Goal: Task Accomplishment & Management: Manage account settings

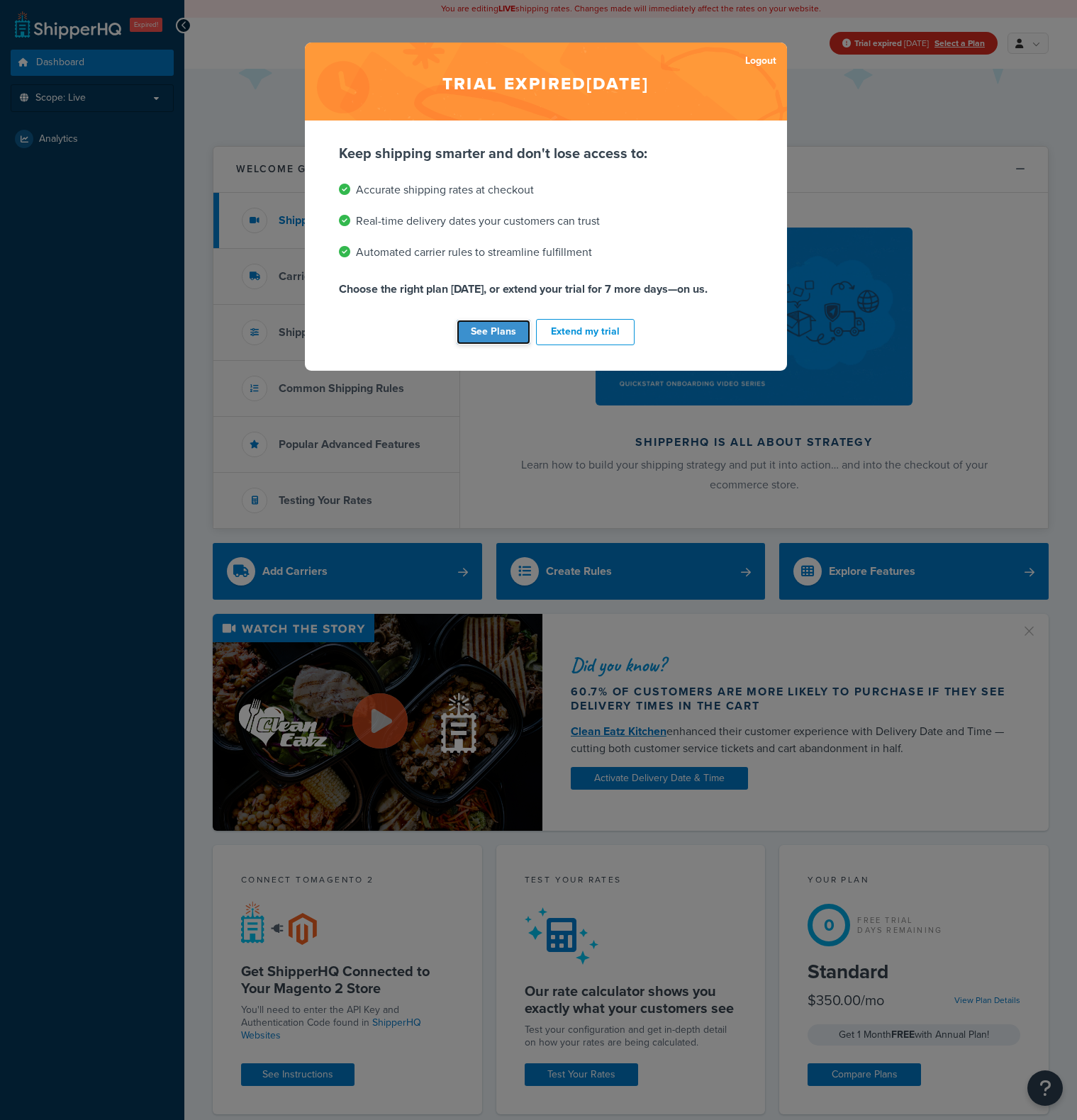
click at [502, 329] on link "See Plans" at bounding box center [493, 332] width 74 height 25
click at [584, 331] on button "Extend my trial" at bounding box center [584, 332] width 99 height 26
click at [838, 214] on div "Trial expired Apr 18, 2025 Logout Keep shipping smarter and don't lose access t…" at bounding box center [538, 560] width 1077 height 1120
click at [848, 155] on div "Trial expired Apr 18, 2025 Logout Keep shipping smarter and don't lose access t…" at bounding box center [538, 560] width 1077 height 1120
click at [807, 117] on div "Trial expired Apr 18, 2025 Logout Keep shipping smarter and don't lose access t…" at bounding box center [538, 560] width 1077 height 1120
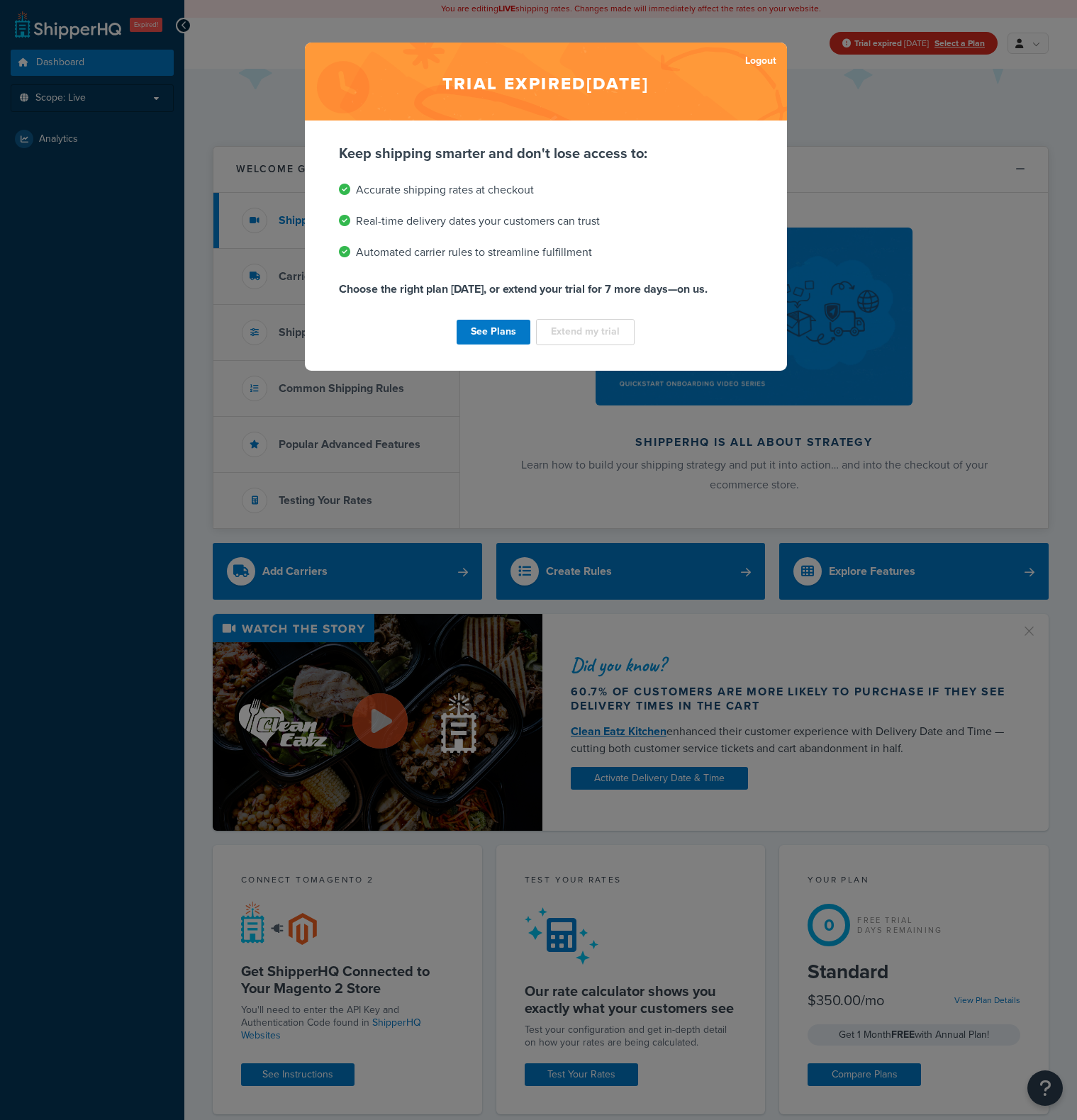
click at [575, 335] on div "See Plans Extend my trial" at bounding box center [546, 332] width 414 height 32
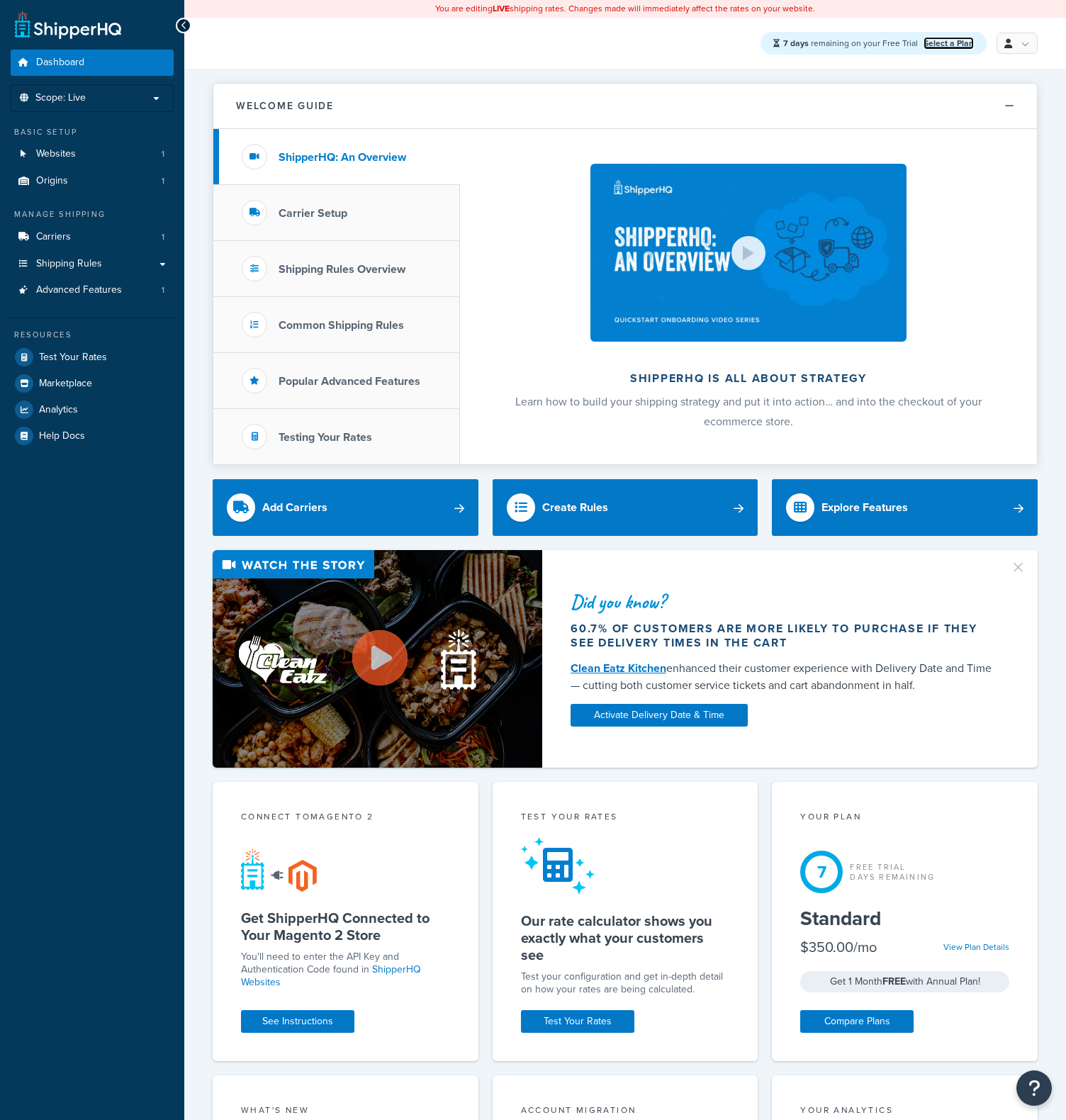
click at [958, 42] on link "Select a Plan" at bounding box center [948, 43] width 50 height 12
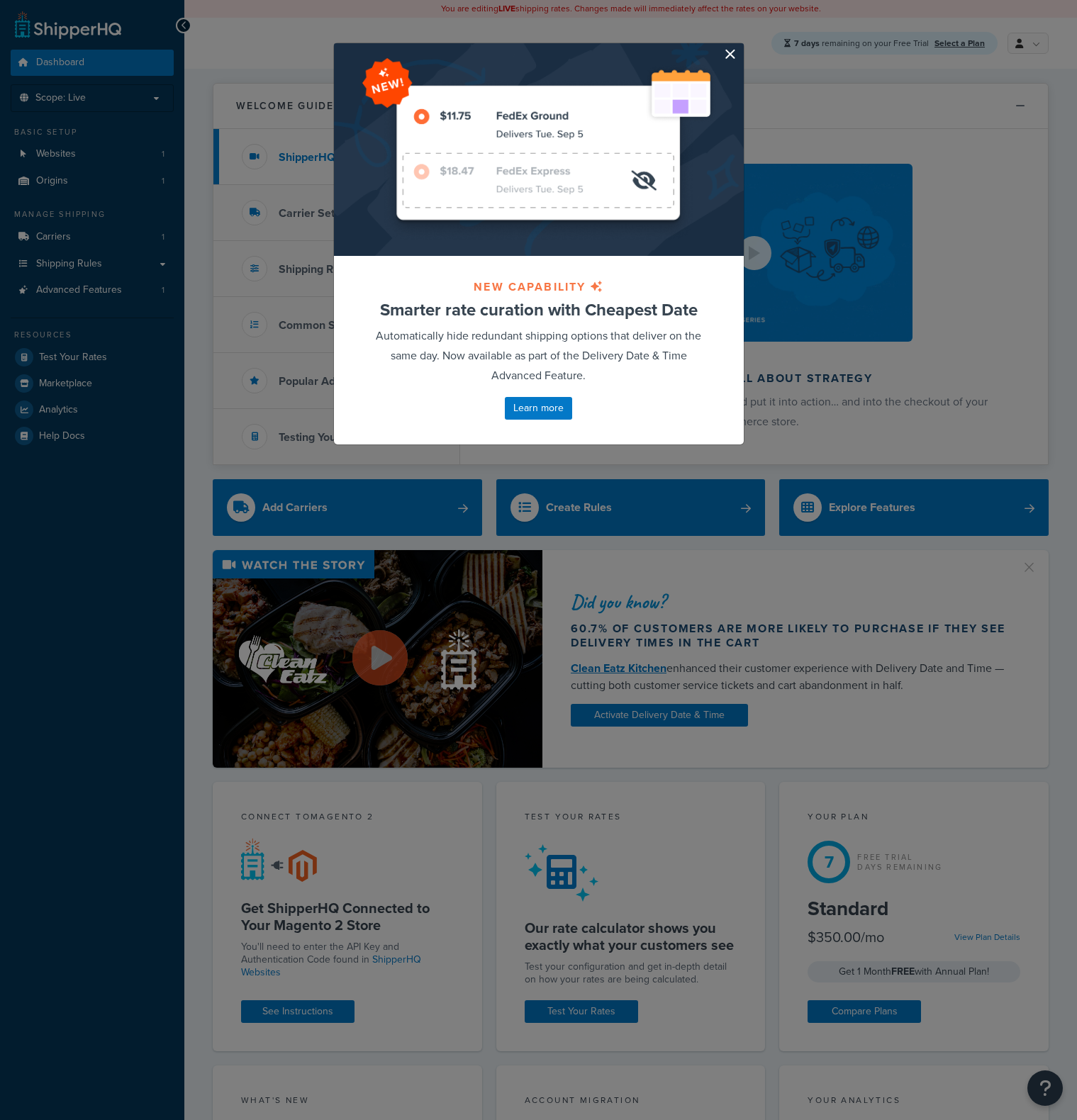
click at [740, 47] on button "button" at bounding box center [742, 45] width 3 height 3
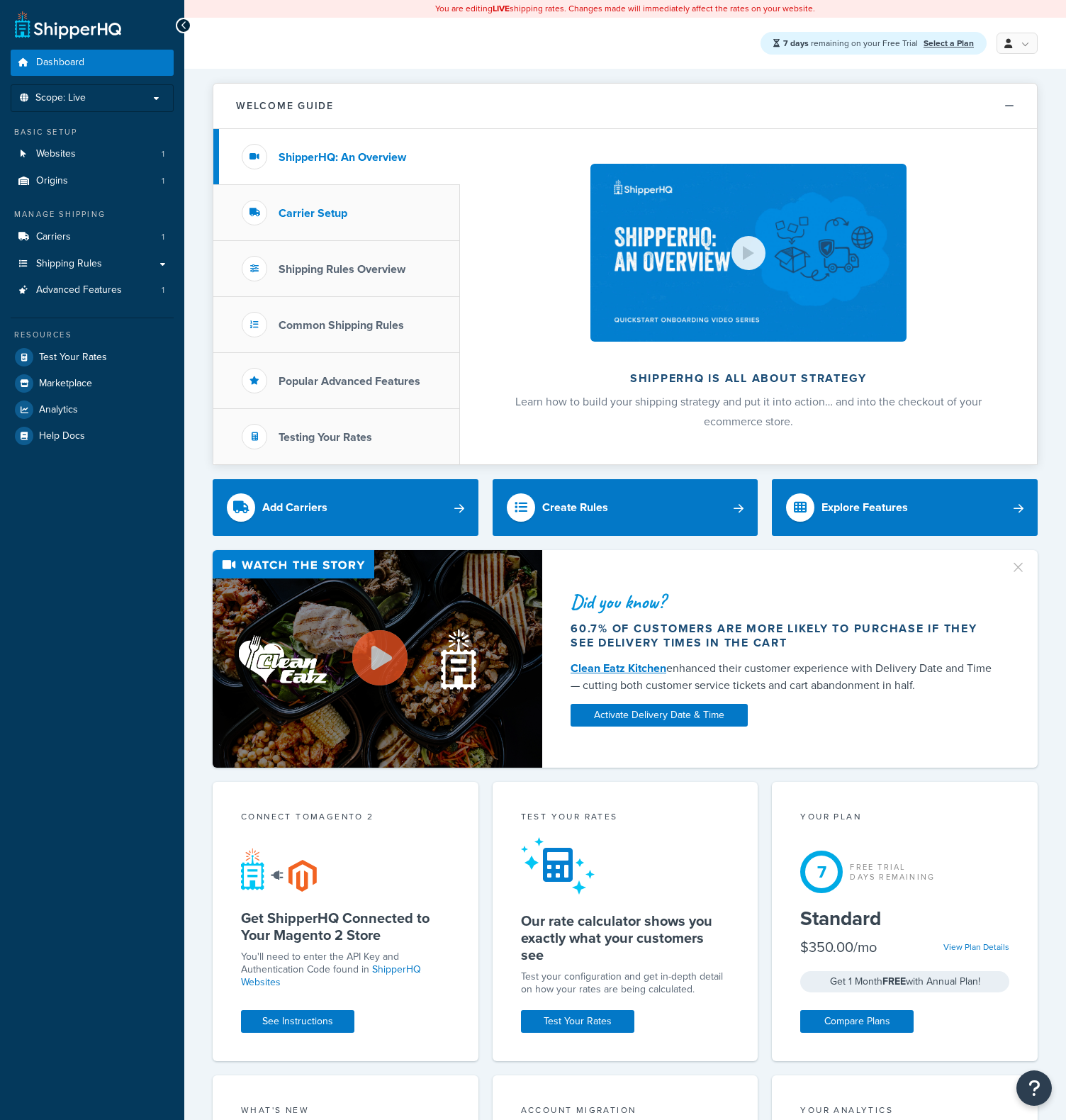
click at [302, 217] on h3 "Carrier Setup" at bounding box center [313, 213] width 69 height 12
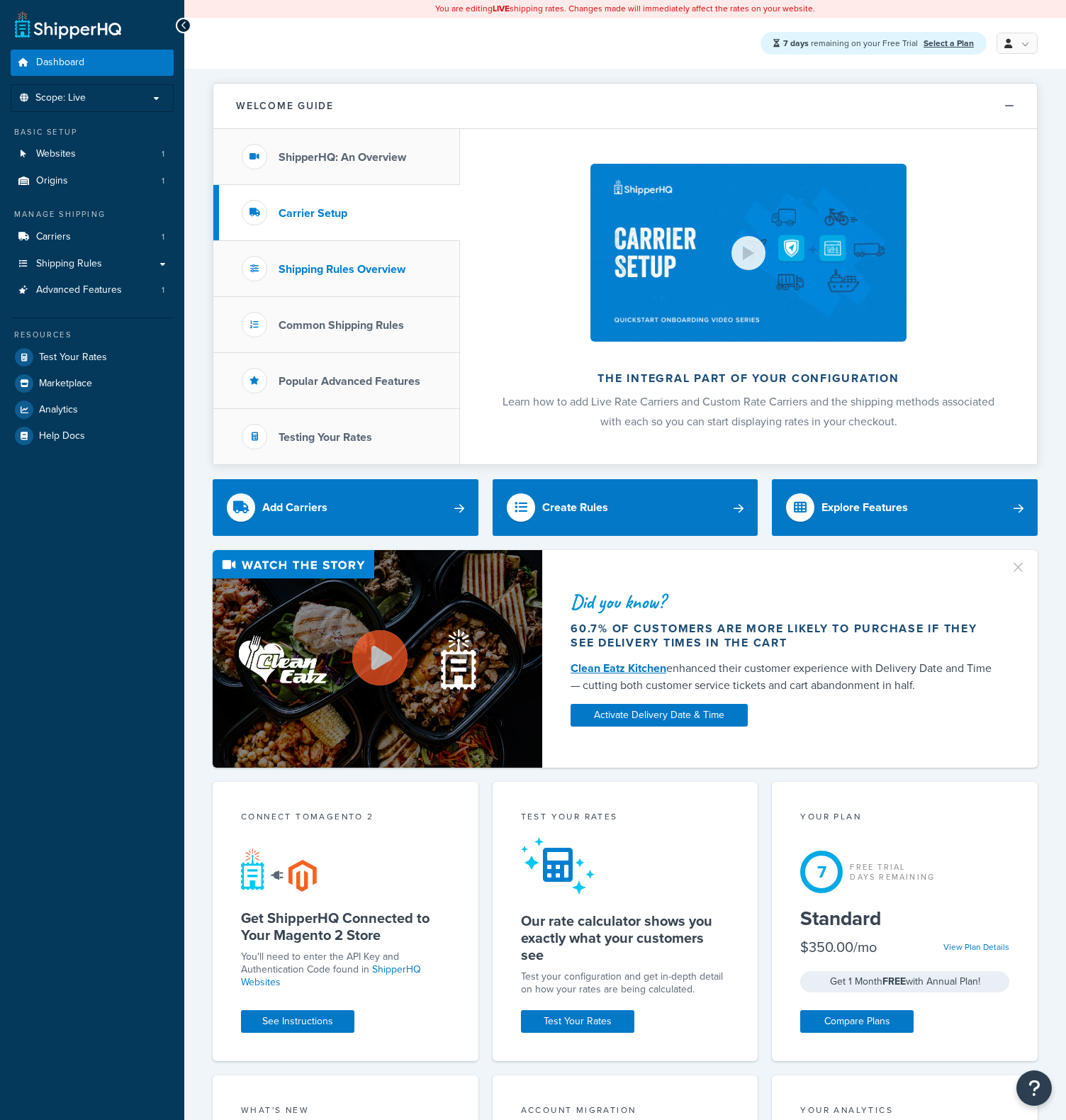
click at [300, 268] on h3 "Shipping Rules Overview" at bounding box center [342, 269] width 127 height 12
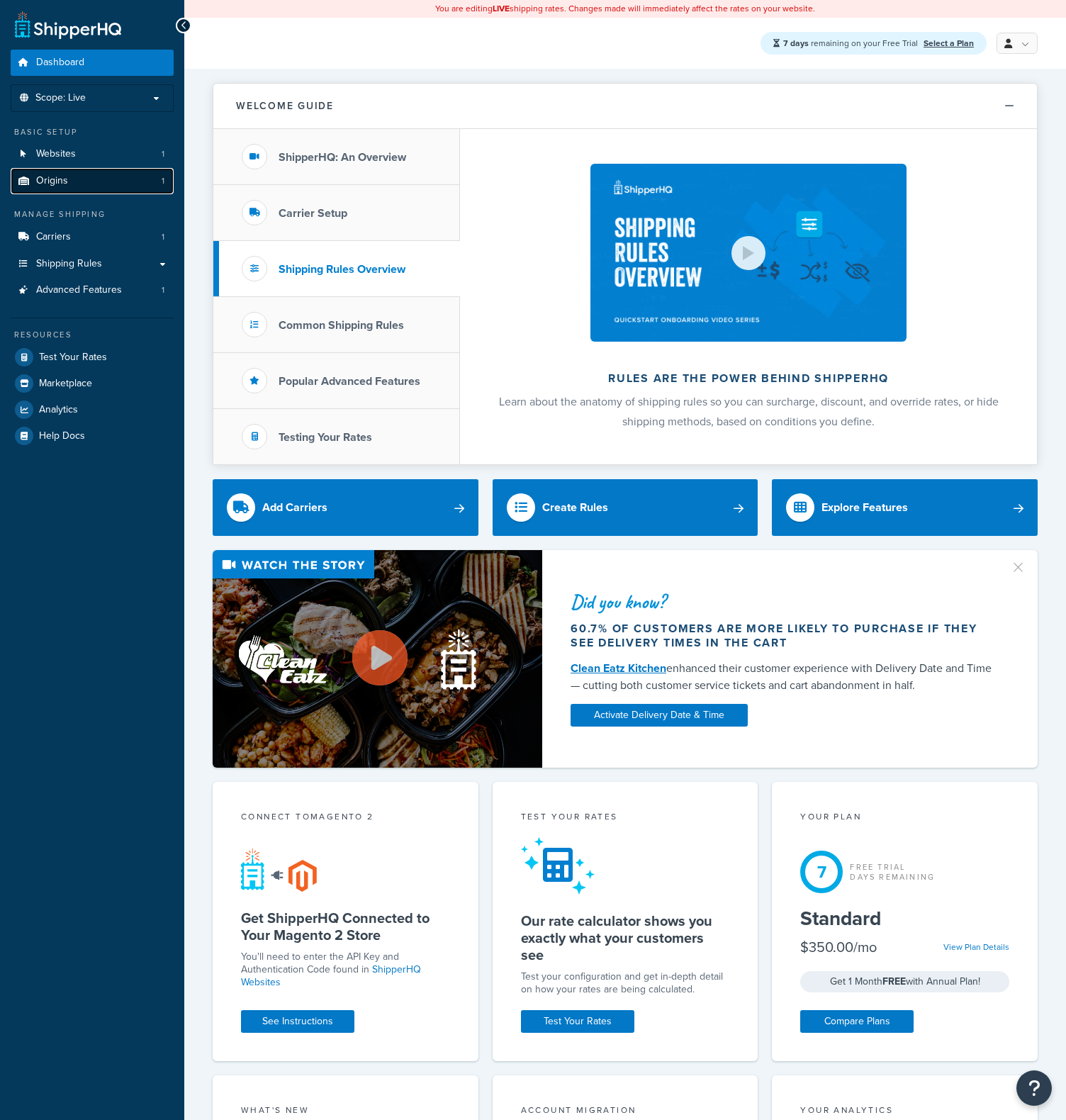
click at [96, 187] on link "Origins 1" at bounding box center [92, 181] width 163 height 26
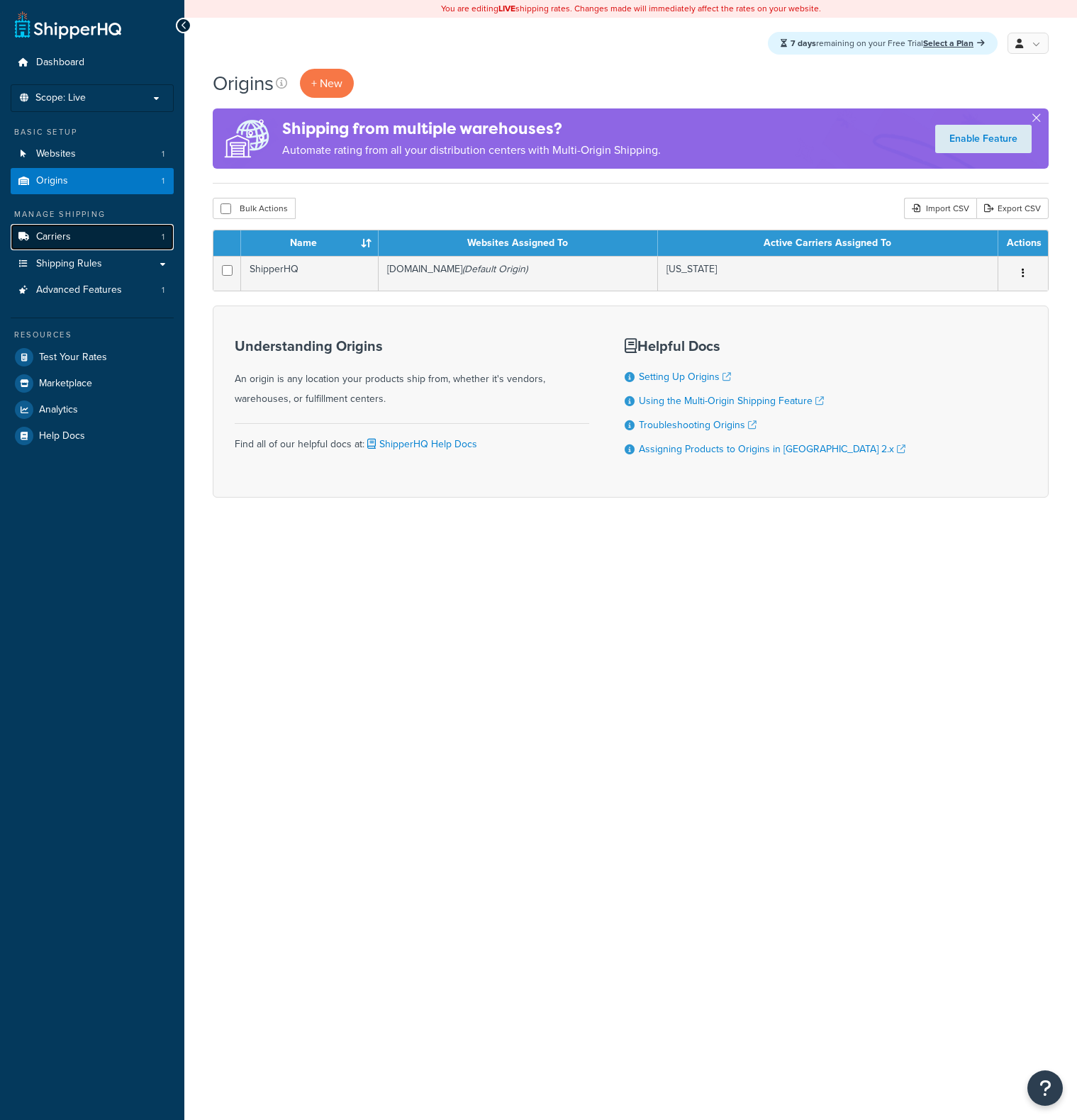
click at [83, 239] on link "Carriers 1" at bounding box center [92, 238] width 163 height 26
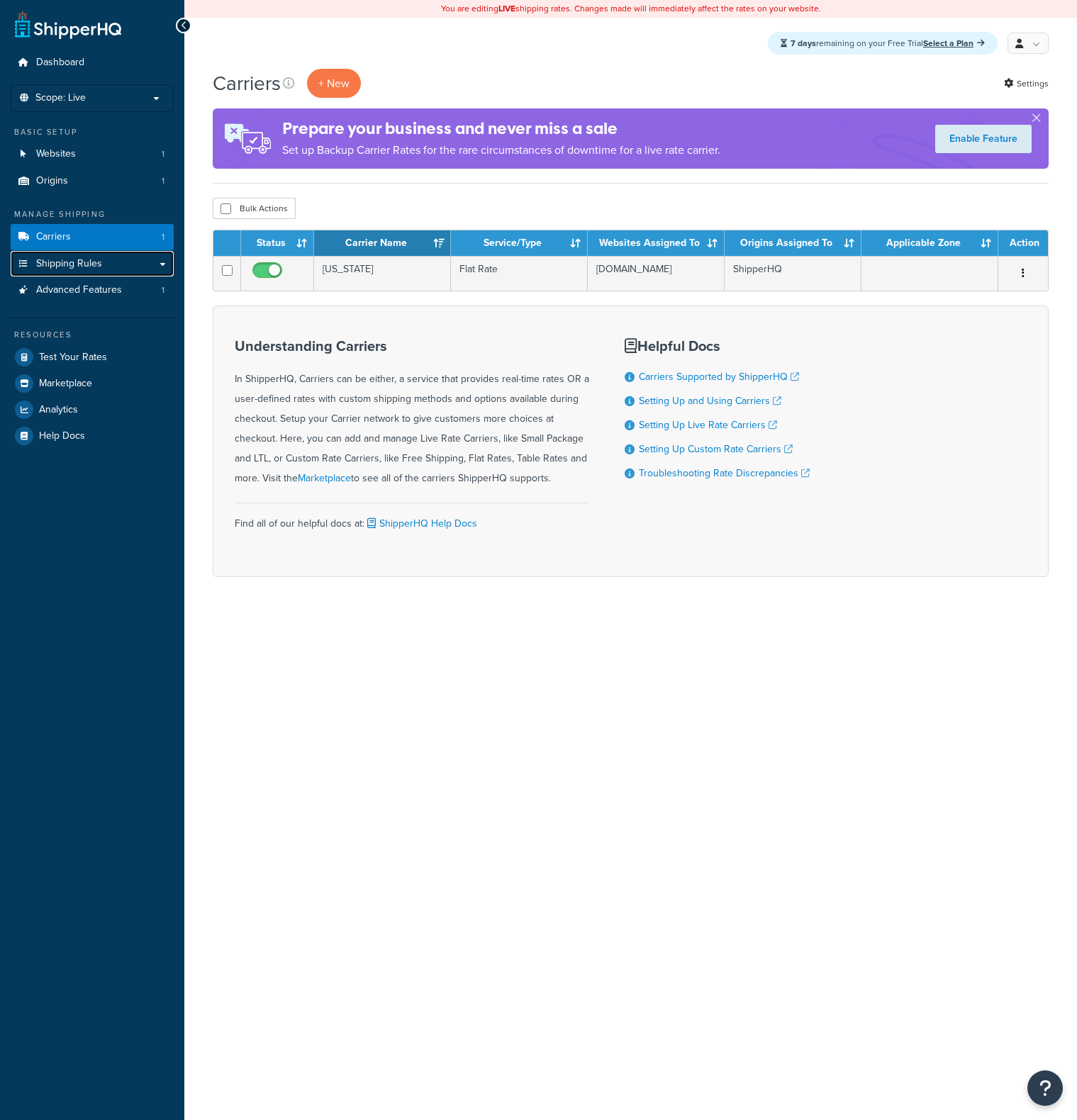
click at [80, 262] on span "Shipping Rules" at bounding box center [70, 264] width 66 height 12
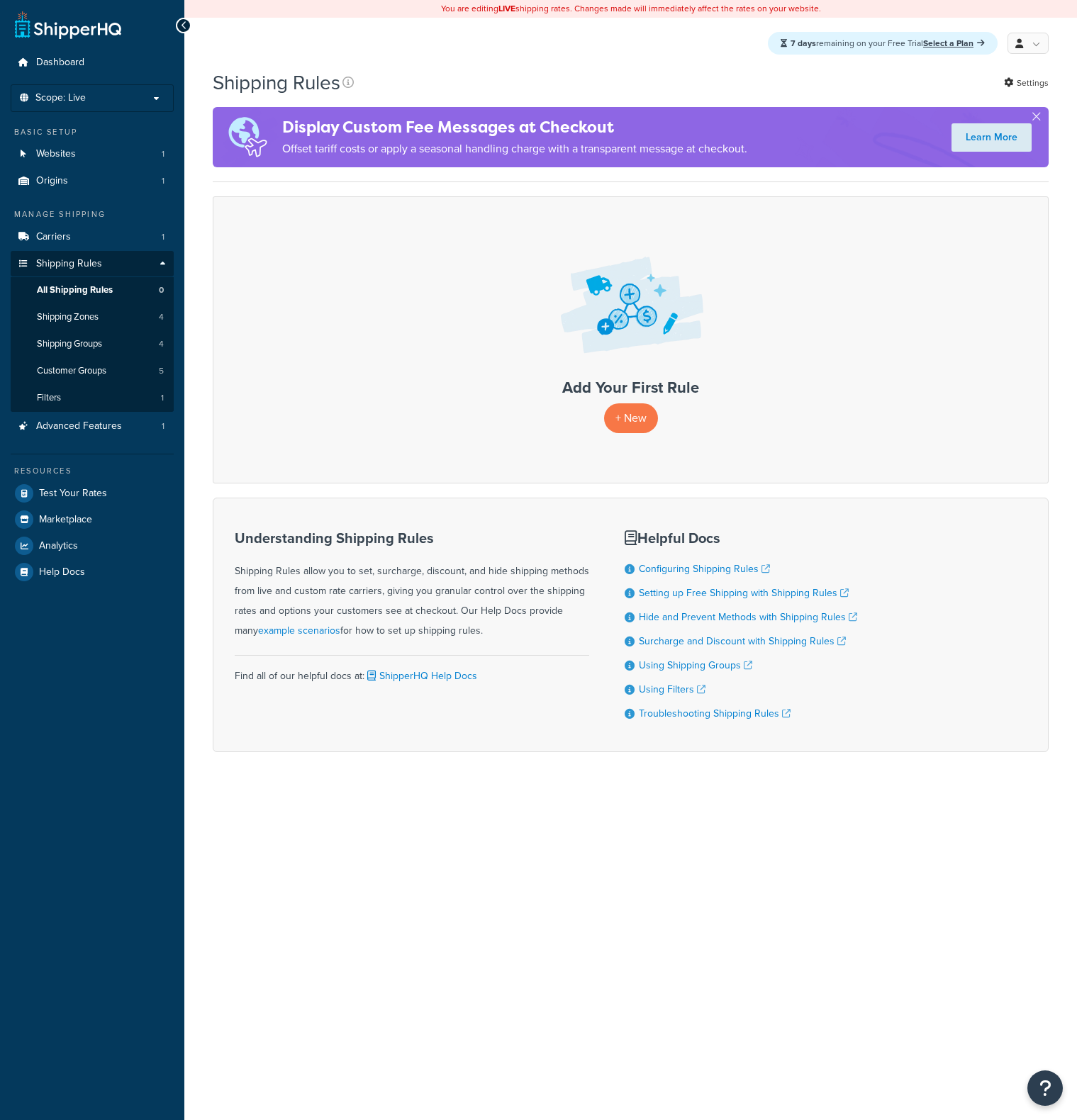
click at [965, 956] on div "You are editing LIVE shipping rates. Changes made will immediately affect the r…" at bounding box center [631, 560] width 892 height 1120
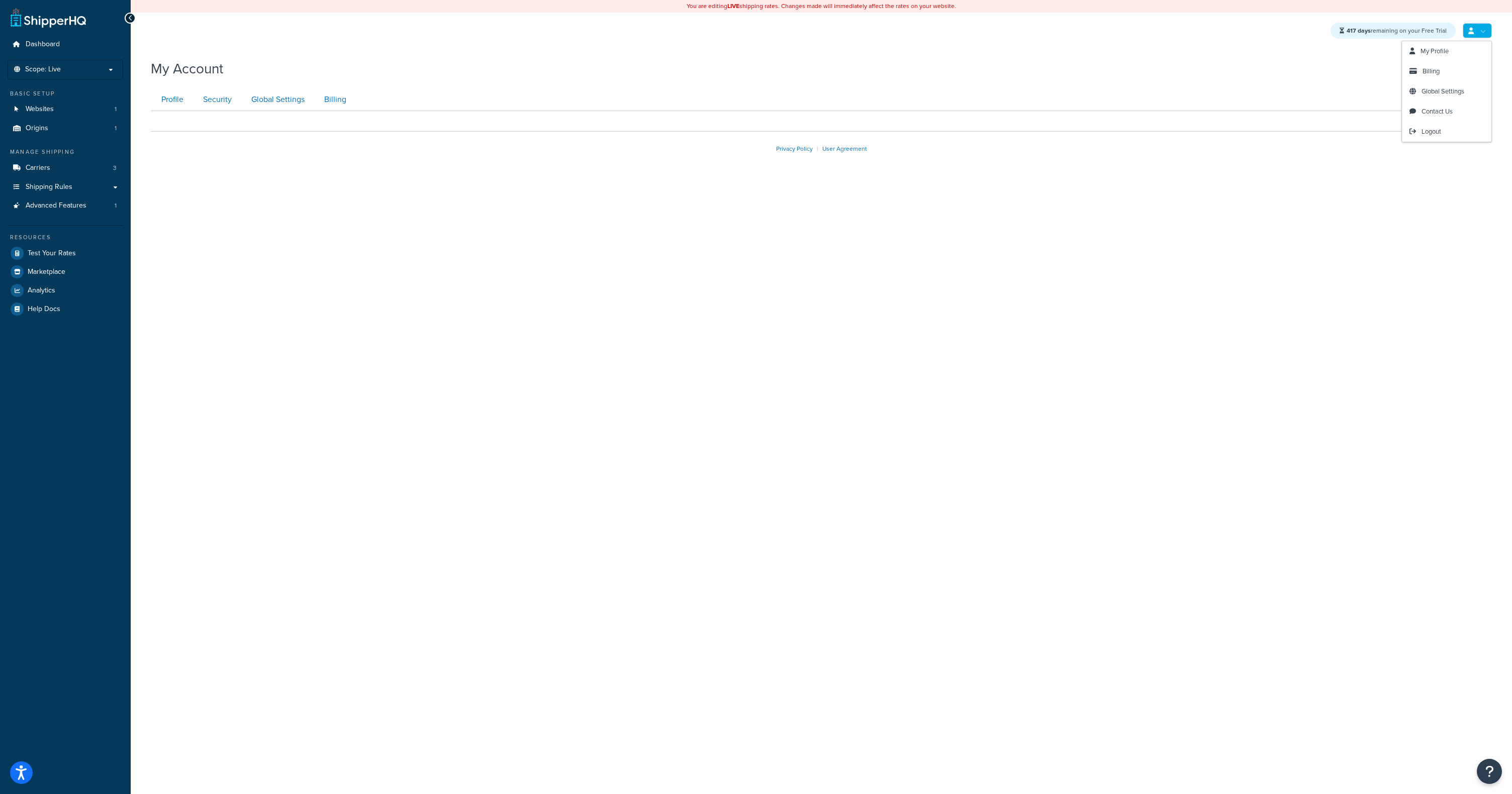
click at [1483, 29] on link at bounding box center [1477, 31] width 29 height 15
click at [674, 54] on div "My Account" at bounding box center [821, 66] width 1341 height 25
click at [1437, 49] on span "My Profile" at bounding box center [1435, 51] width 28 height 9
click at [320, 94] on link "Billing" at bounding box center [333, 100] width 41 height 23
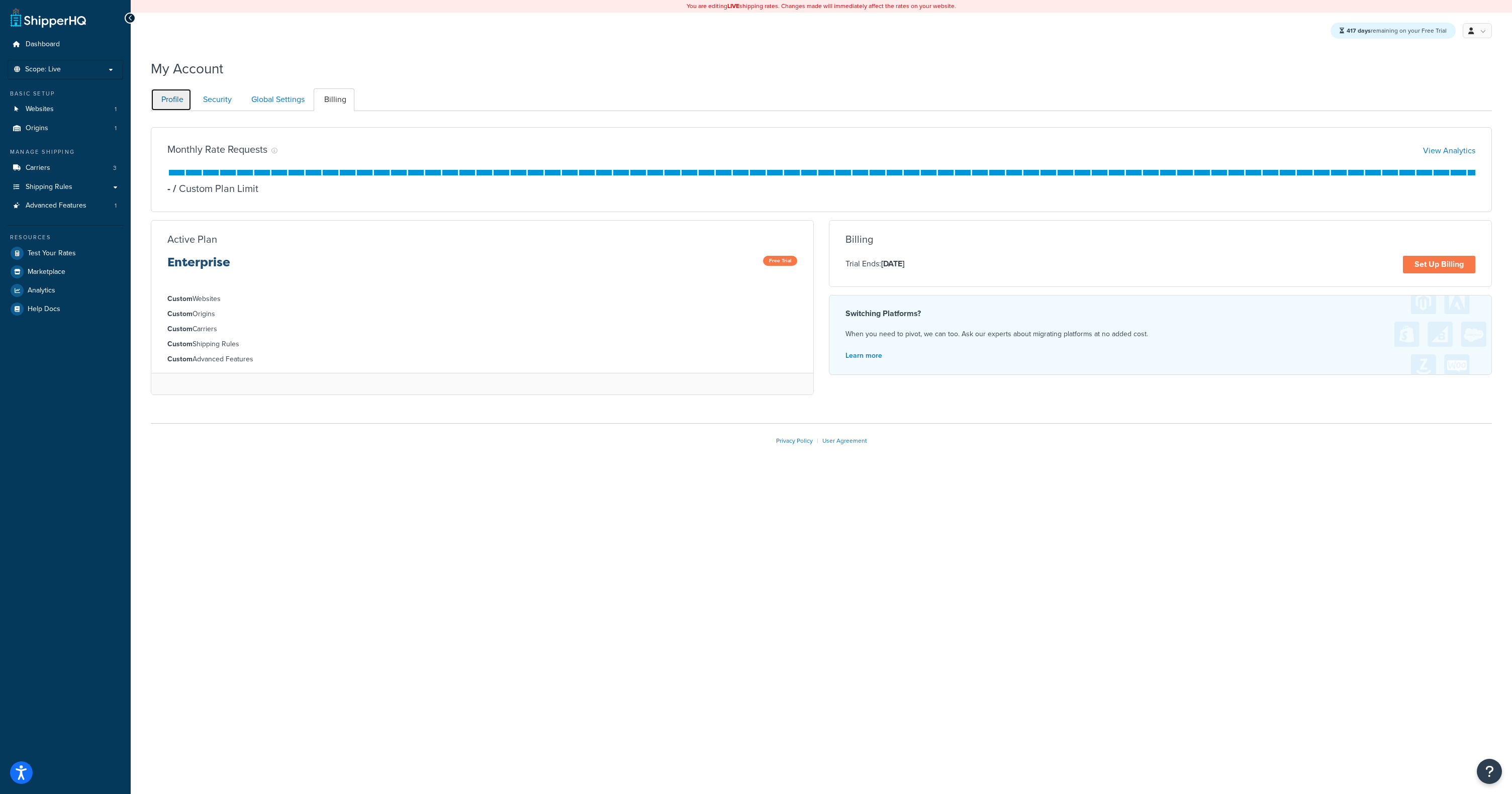
click at [183, 96] on link "Profile" at bounding box center [171, 100] width 41 height 23
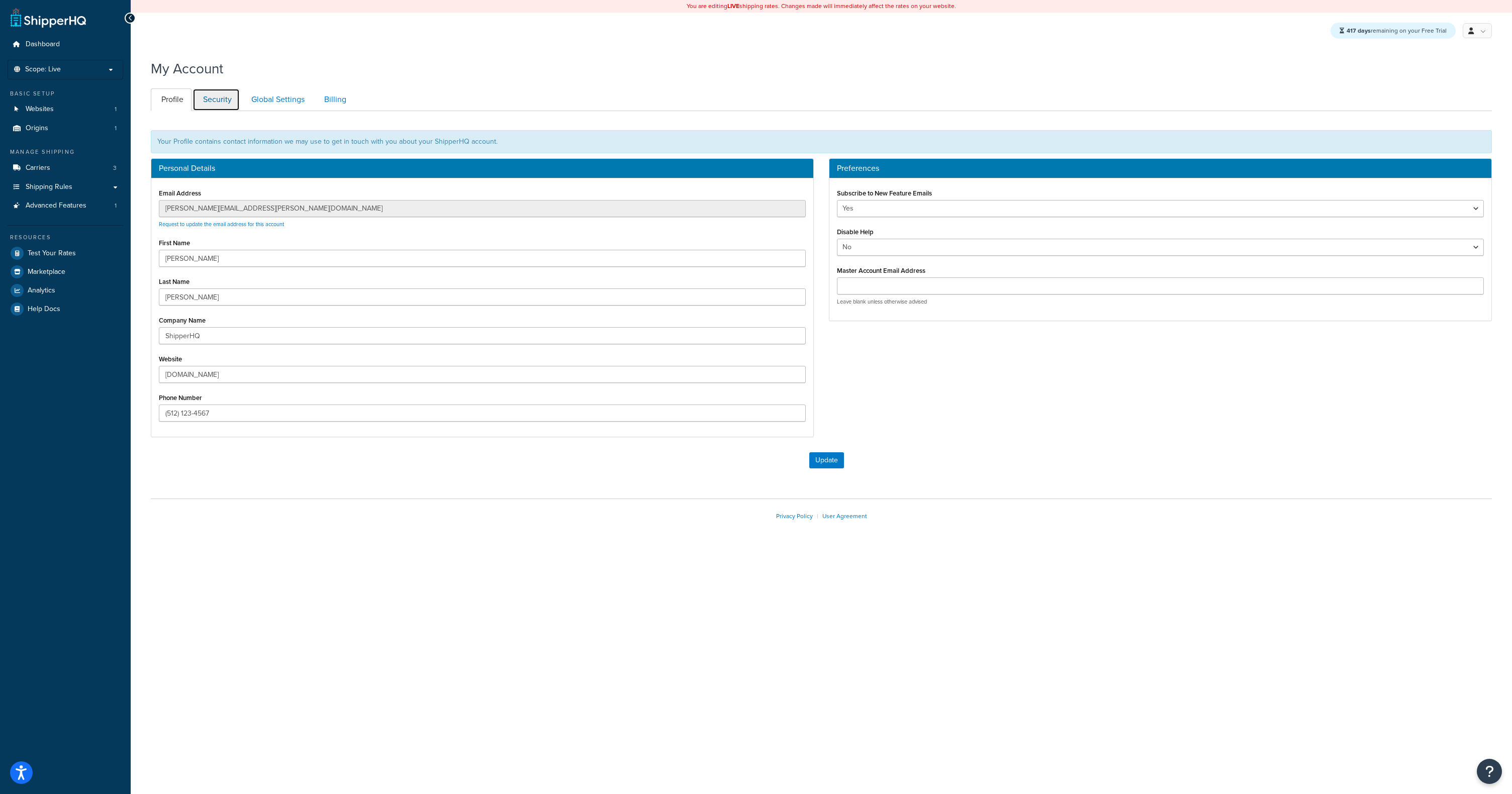
click at [215, 97] on link "Security" at bounding box center [216, 100] width 47 height 23
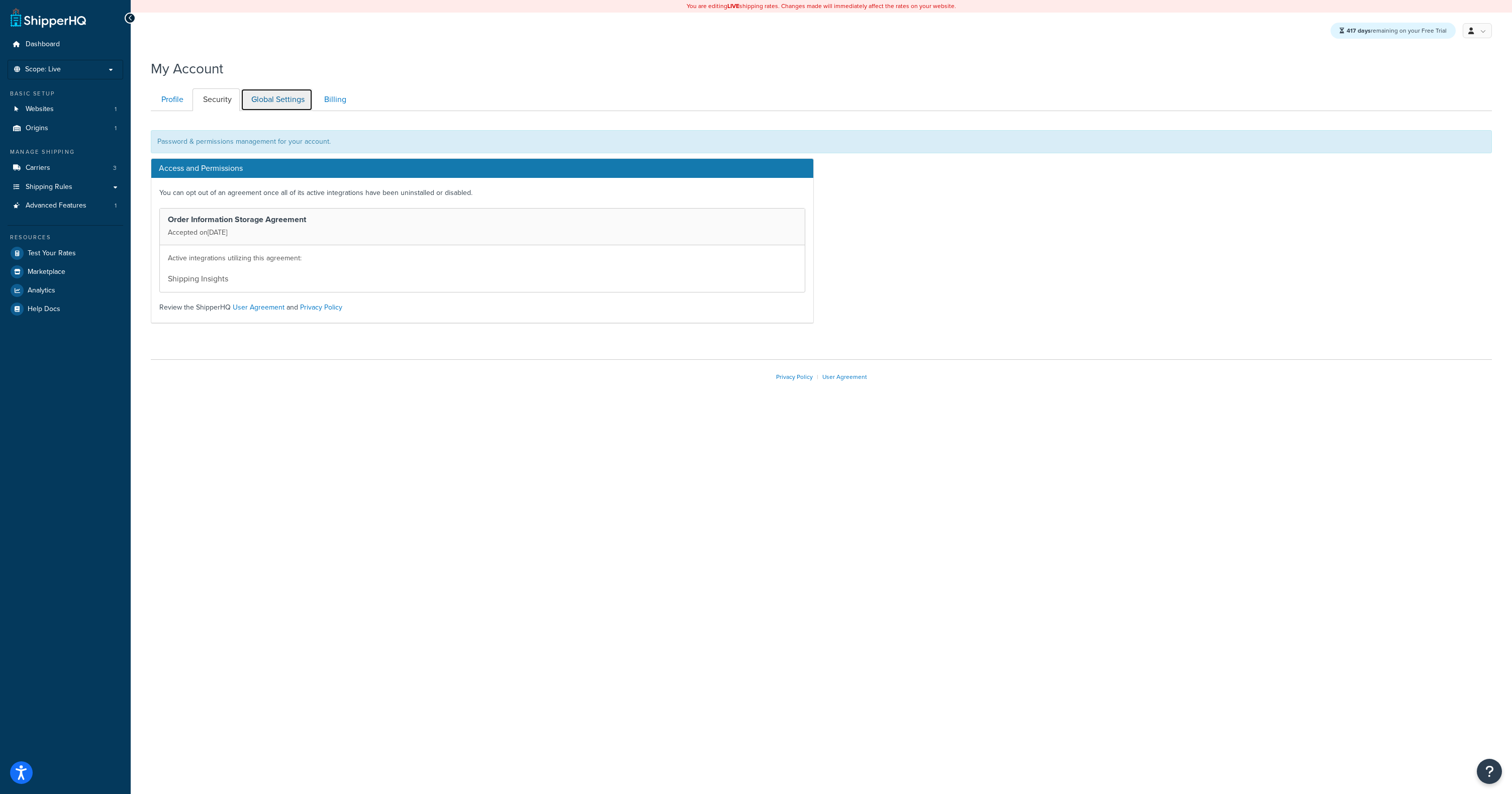
click at [261, 99] on link "Global Settings" at bounding box center [276, 100] width 72 height 23
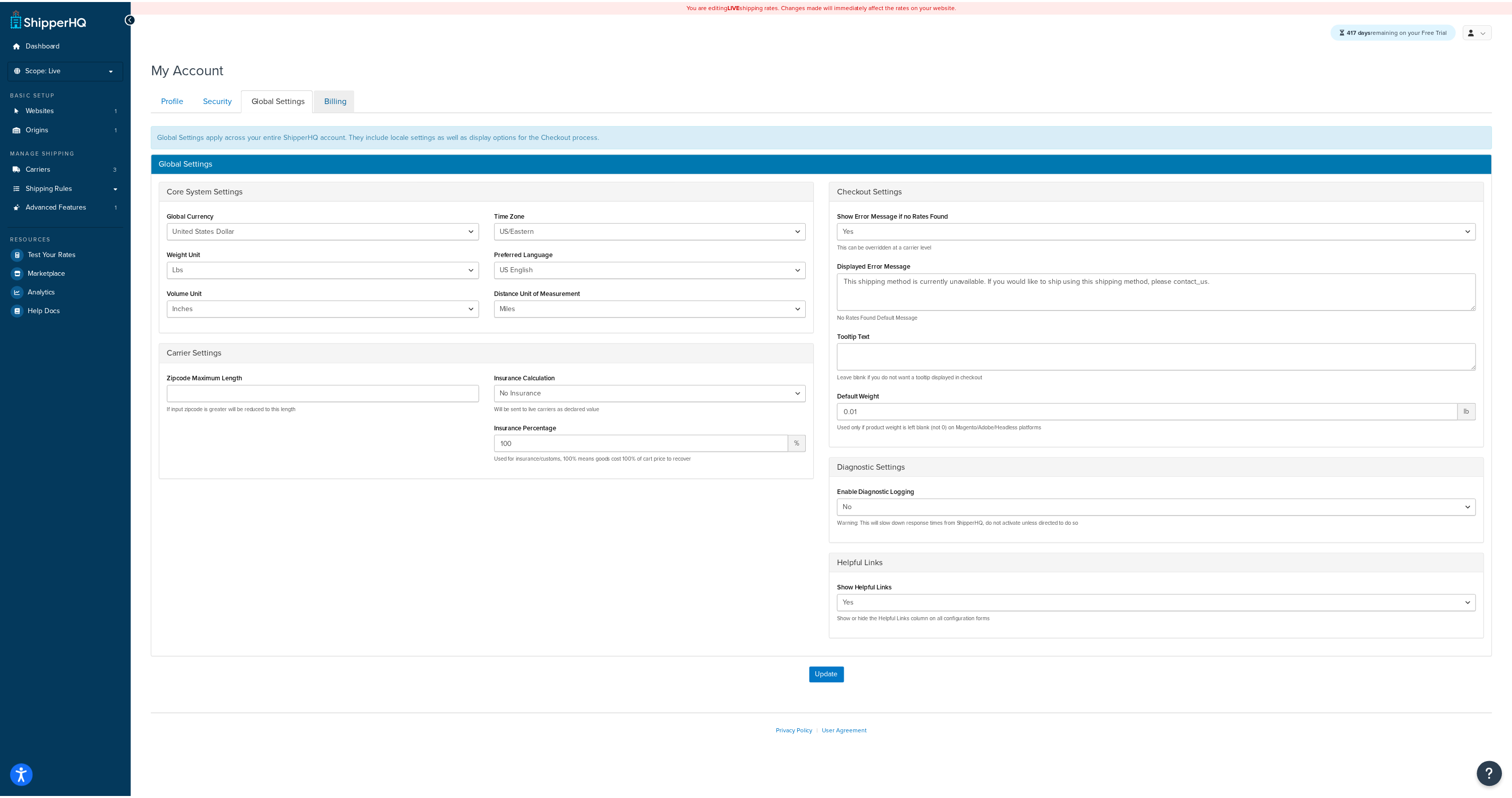
scroll to position [2, 0]
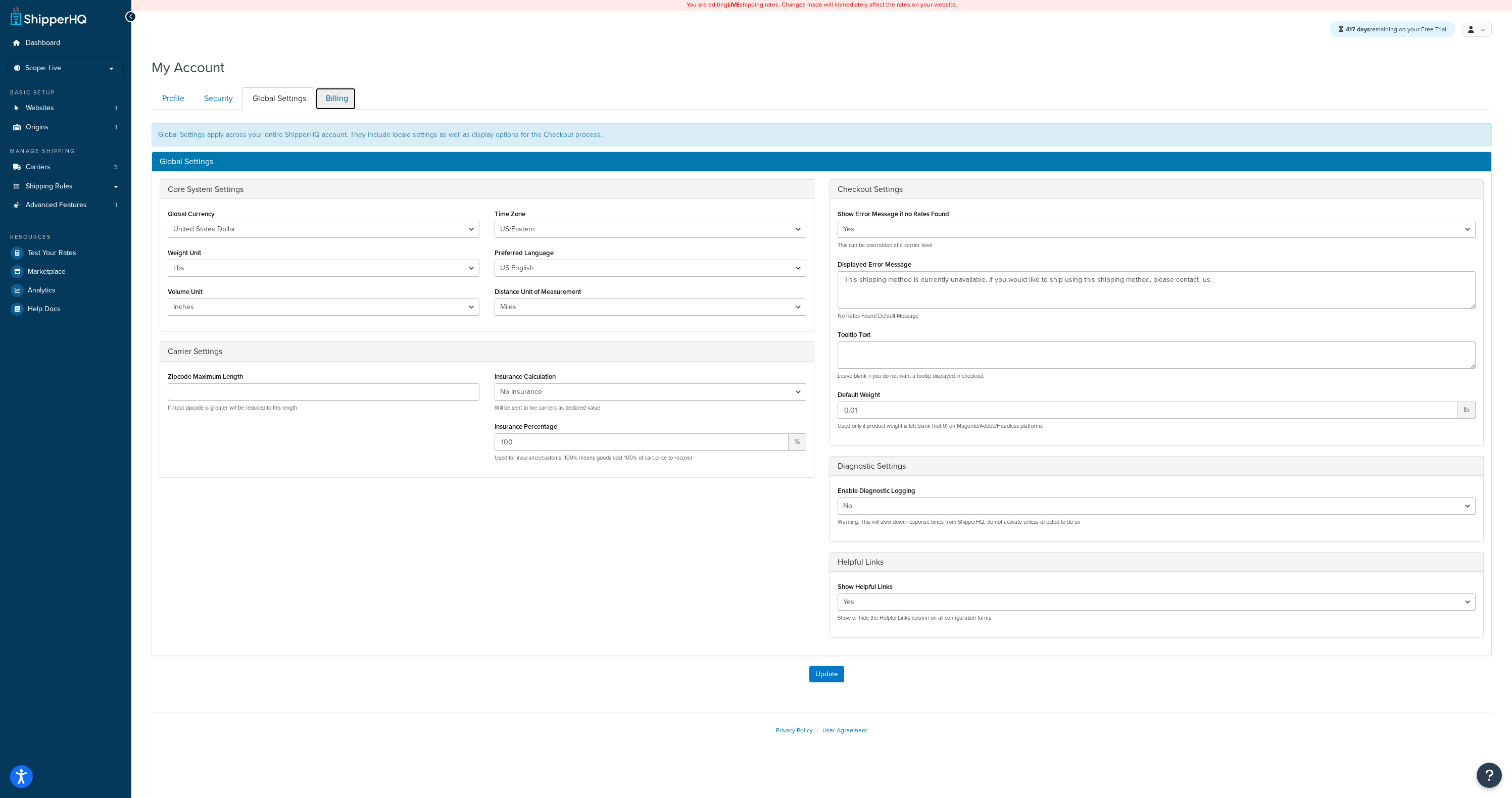
click at [336, 98] on link "Billing" at bounding box center [335, 98] width 41 height 23
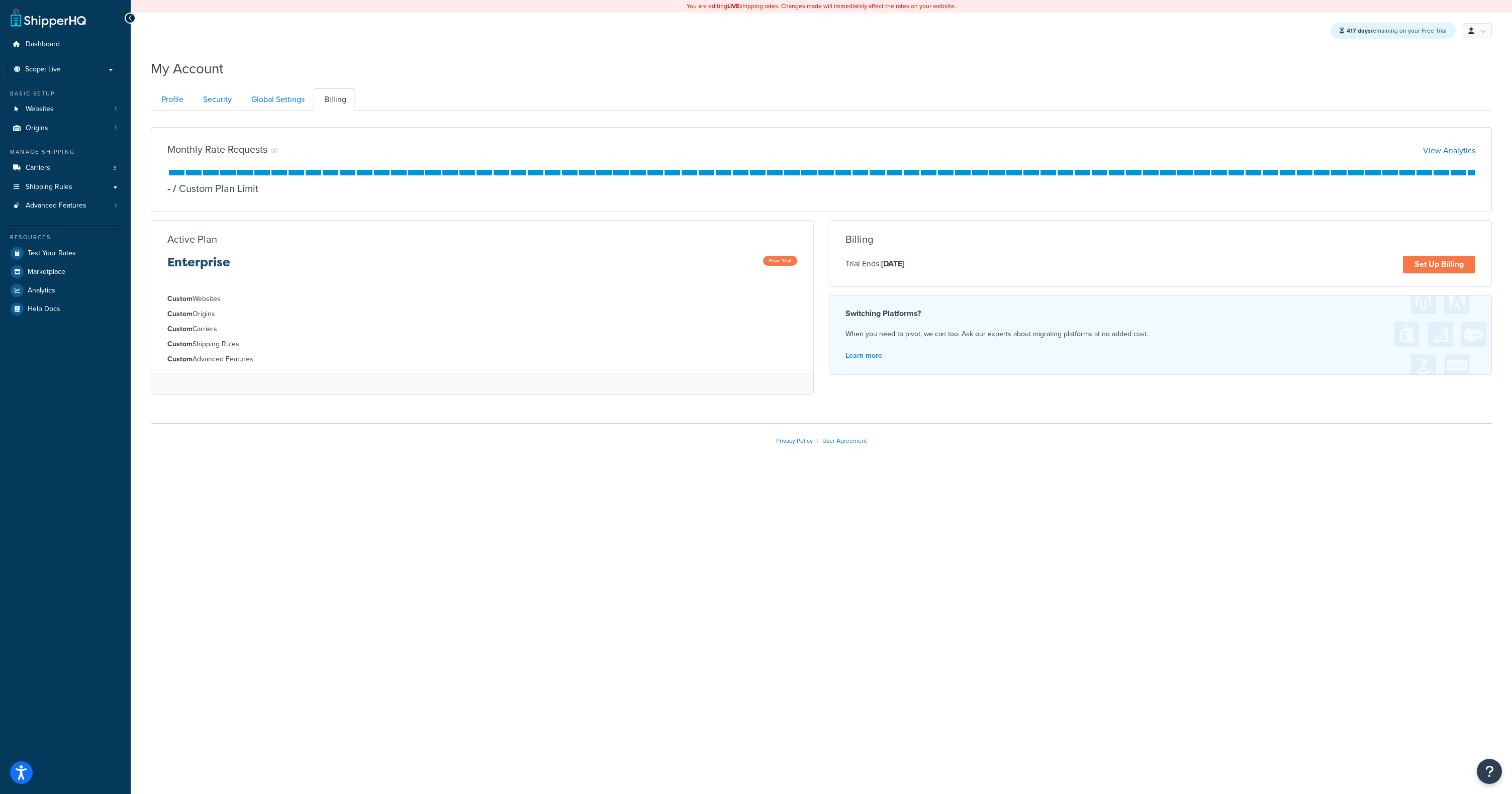
drag, startPoint x: 478, startPoint y: 72, endPoint x: 247, endPoint y: 79, distance: 231.1
click at [477, 72] on div "My Account" at bounding box center [821, 66] width 1341 height 25
click at [173, 98] on link "Profile" at bounding box center [171, 100] width 41 height 23
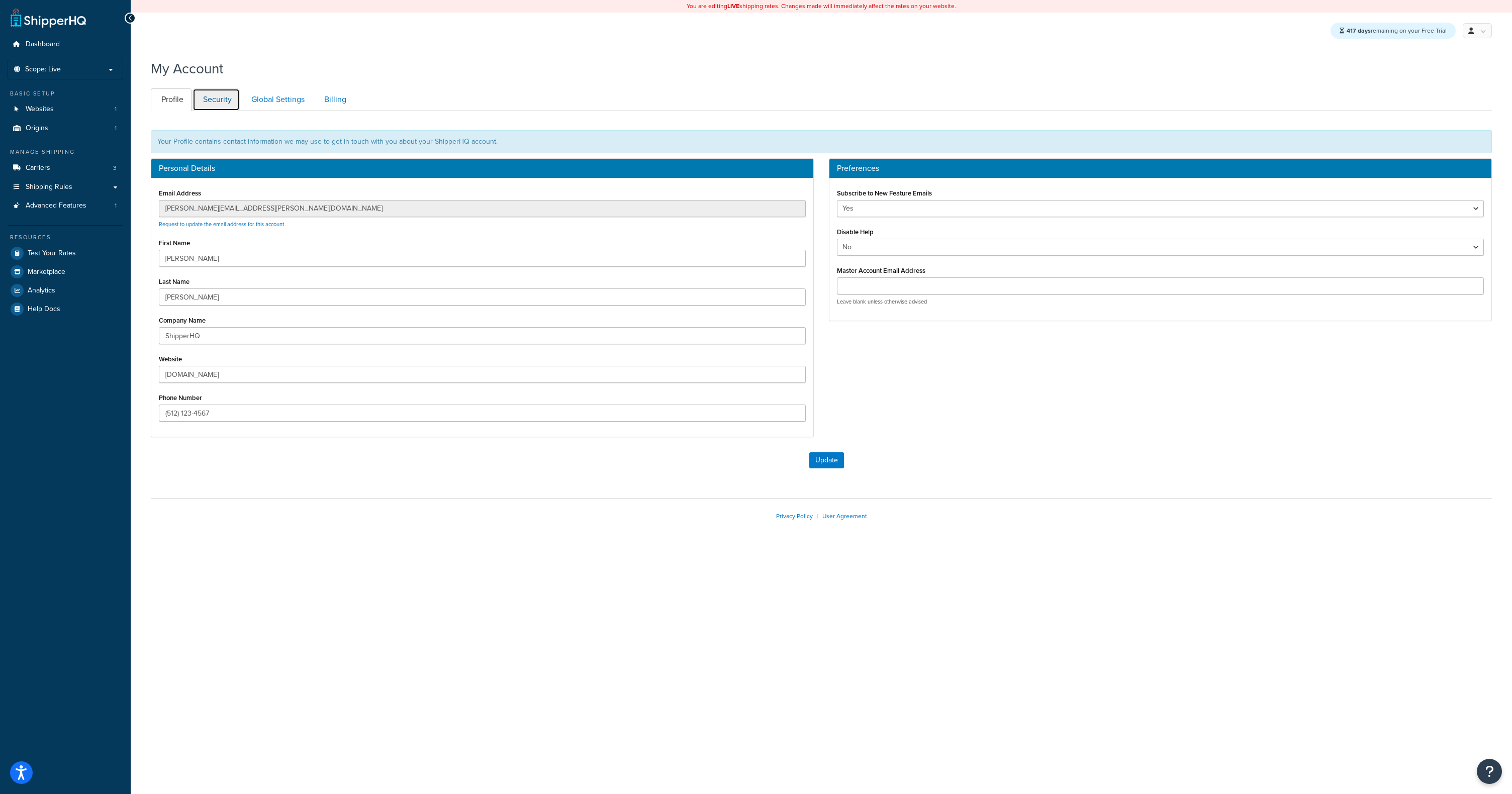
click at [219, 99] on link "Security" at bounding box center [216, 100] width 47 height 23
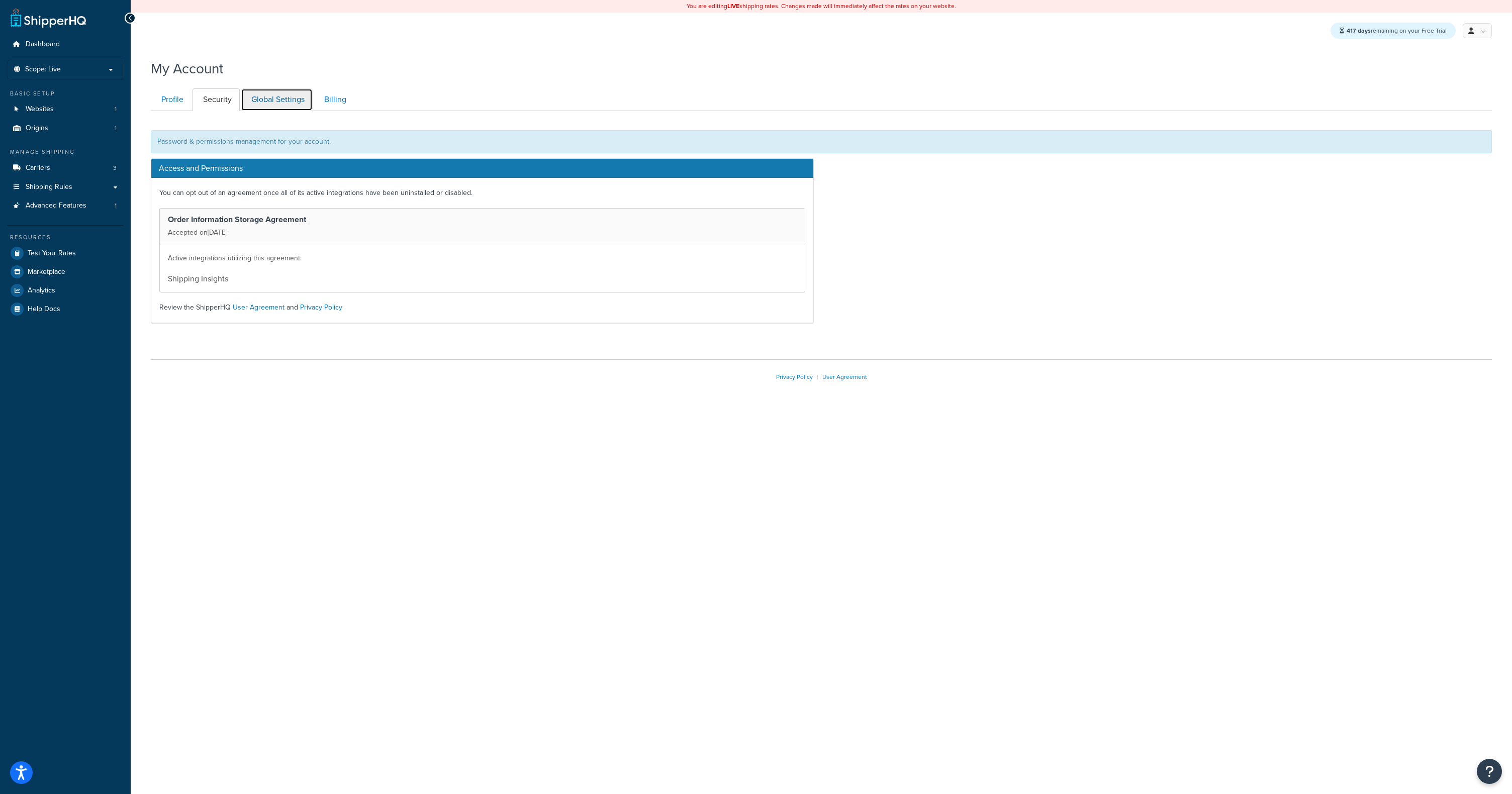
click at [265, 98] on link "Global Settings" at bounding box center [276, 100] width 72 height 23
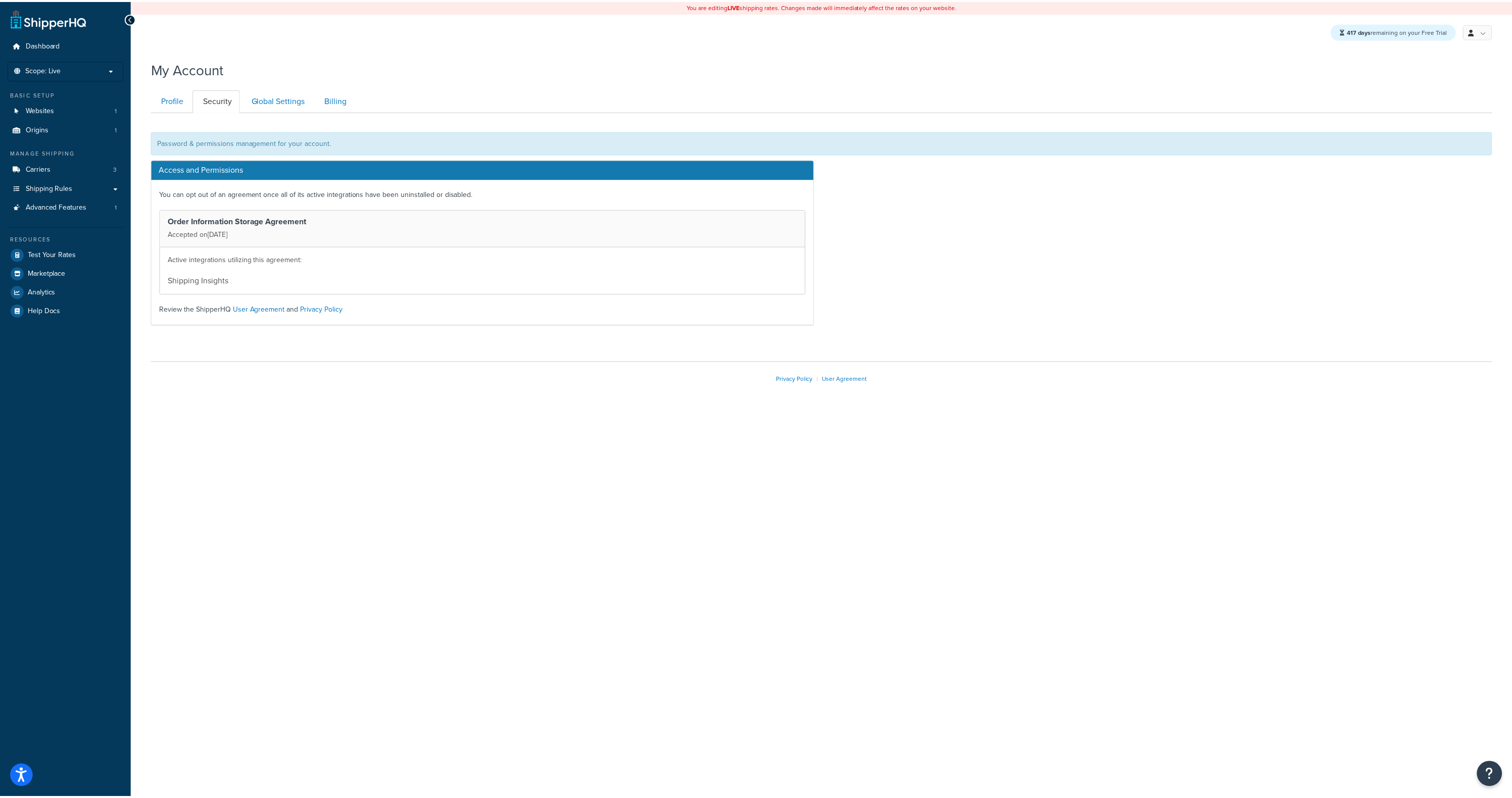
scroll to position [2, 0]
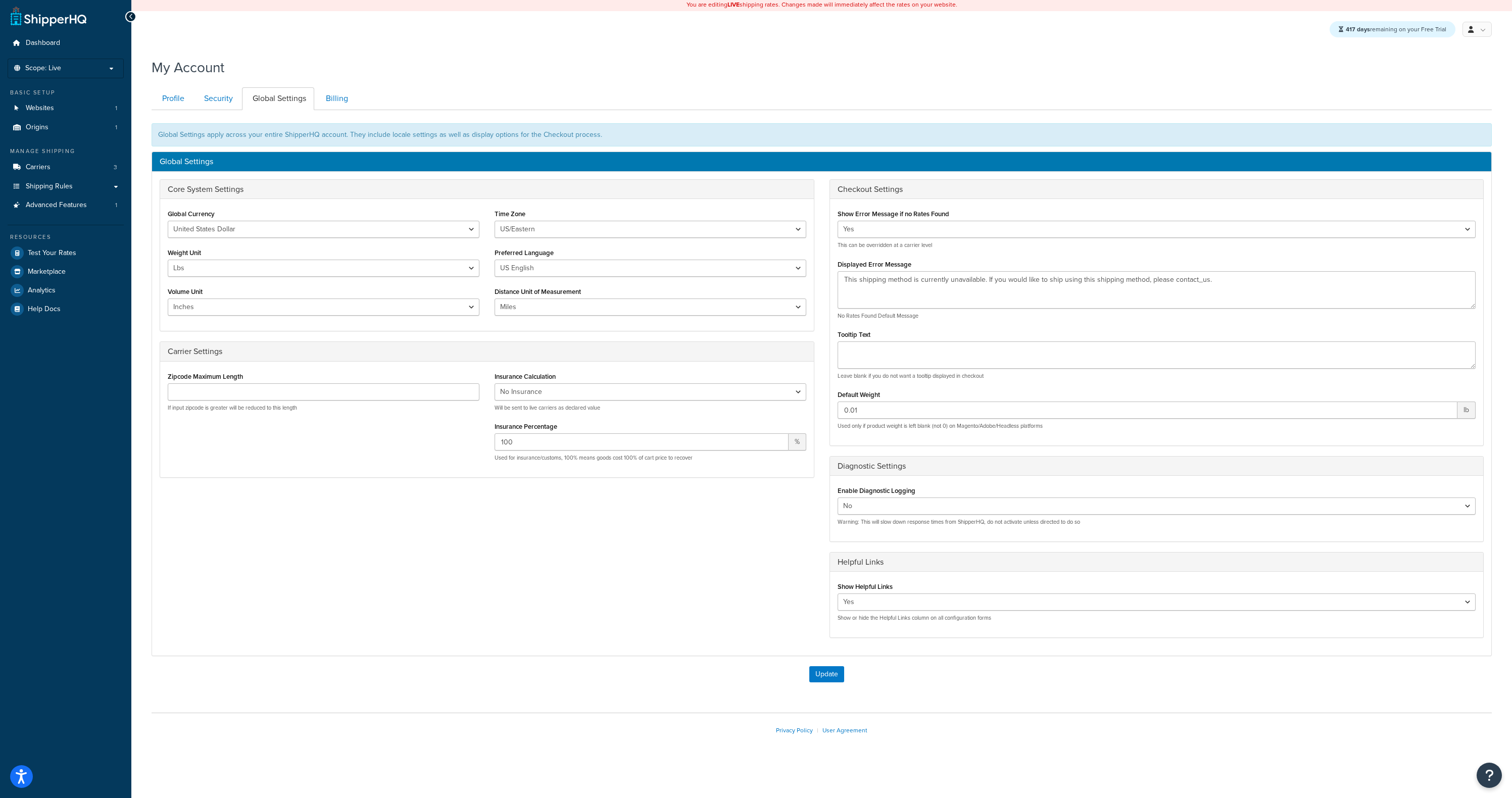
click at [452, 78] on div "My Account Contact Us Send Us A Message Contact Information Name * Email * Comp…" at bounding box center [822, 412] width 1380 height 720
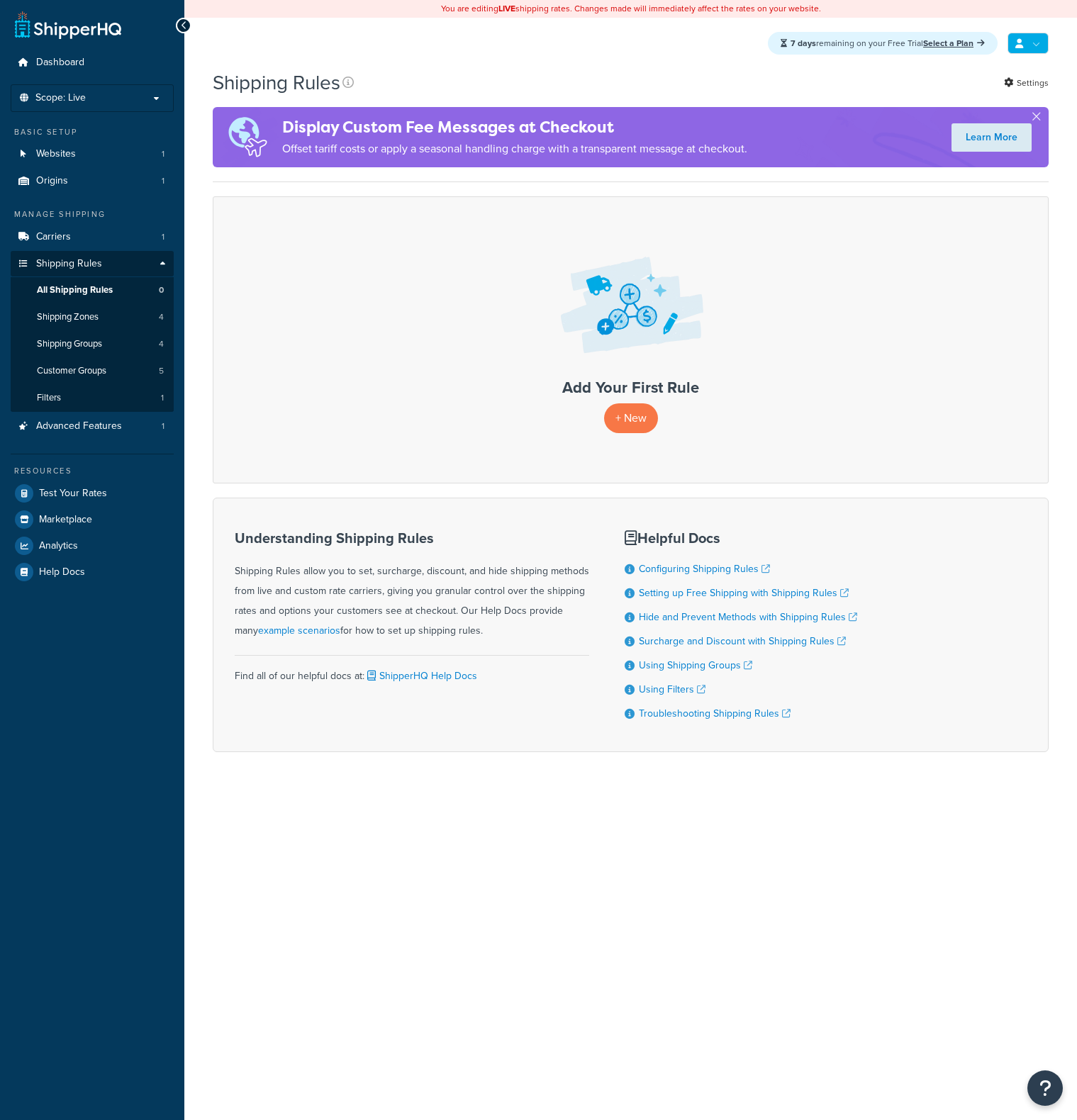
click at [1040, 39] on link at bounding box center [1028, 43] width 41 height 22
click at [956, 73] on span "My Profile" at bounding box center [968, 72] width 40 height 13
drag, startPoint x: 964, startPoint y: 105, endPoint x: 954, endPoint y: 110, distance: 11.2
click at [964, 105] on span "Billing" at bounding box center [962, 100] width 24 height 13
click at [1034, 41] on link at bounding box center [1028, 43] width 41 height 22
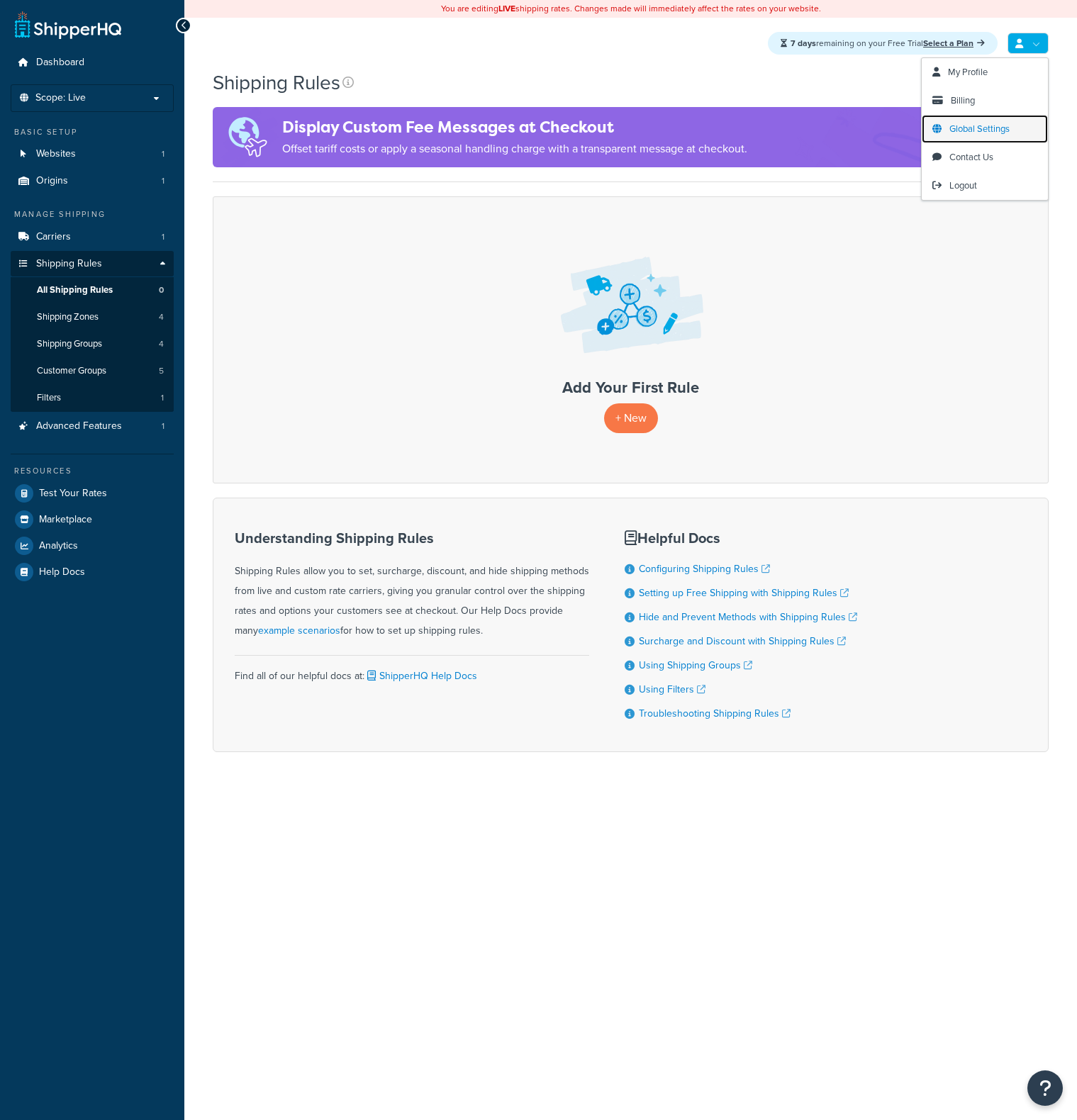
click at [978, 129] on span "Global Settings" at bounding box center [979, 128] width 60 height 13
click at [1044, 41] on link at bounding box center [1028, 43] width 41 height 22
click at [968, 147] on link "Contact Us" at bounding box center [984, 157] width 126 height 28
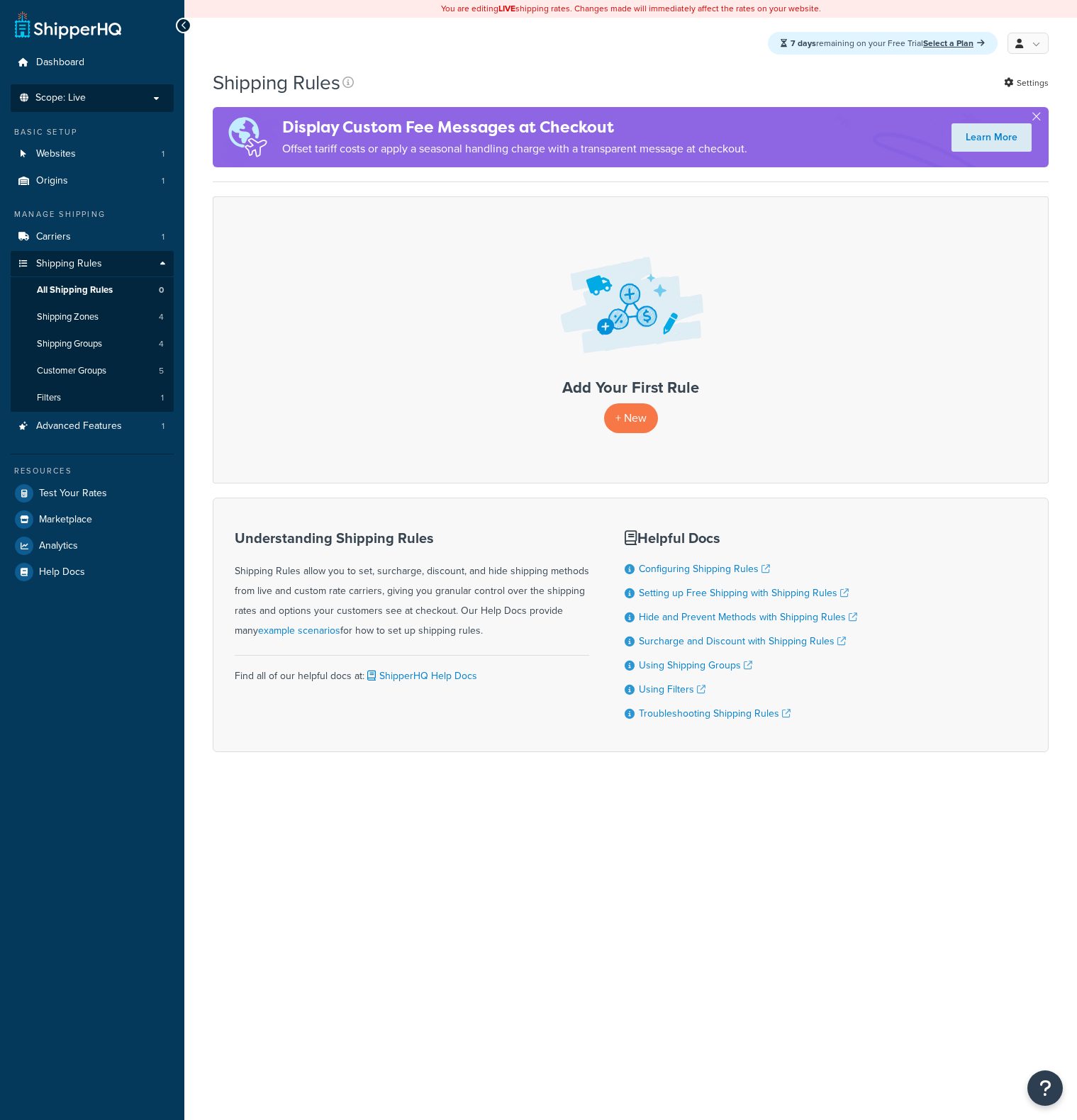
click at [75, 94] on span "Scope: Live" at bounding box center [60, 98] width 50 height 12
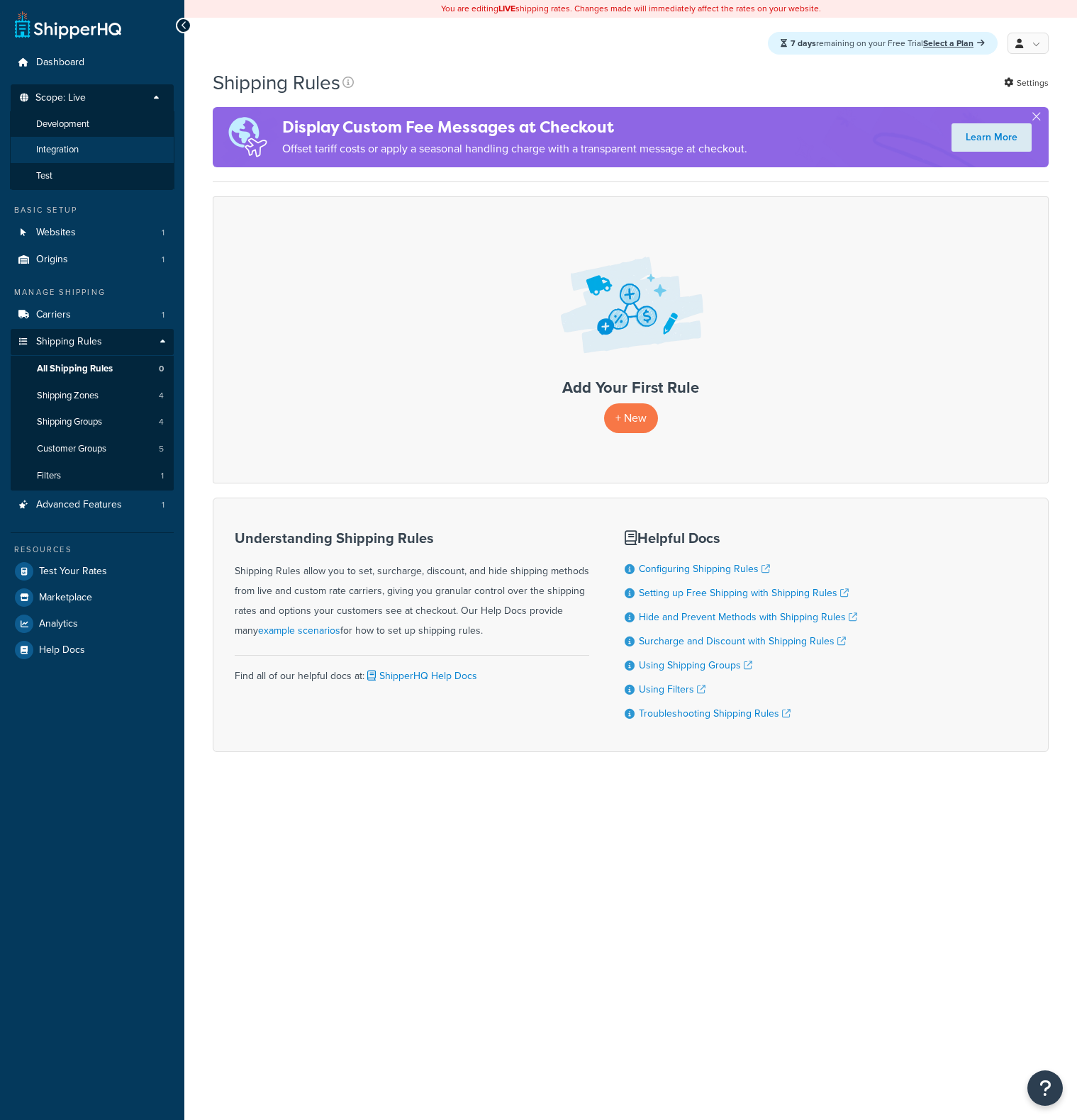
click at [71, 138] on li "Integration" at bounding box center [92, 150] width 165 height 26
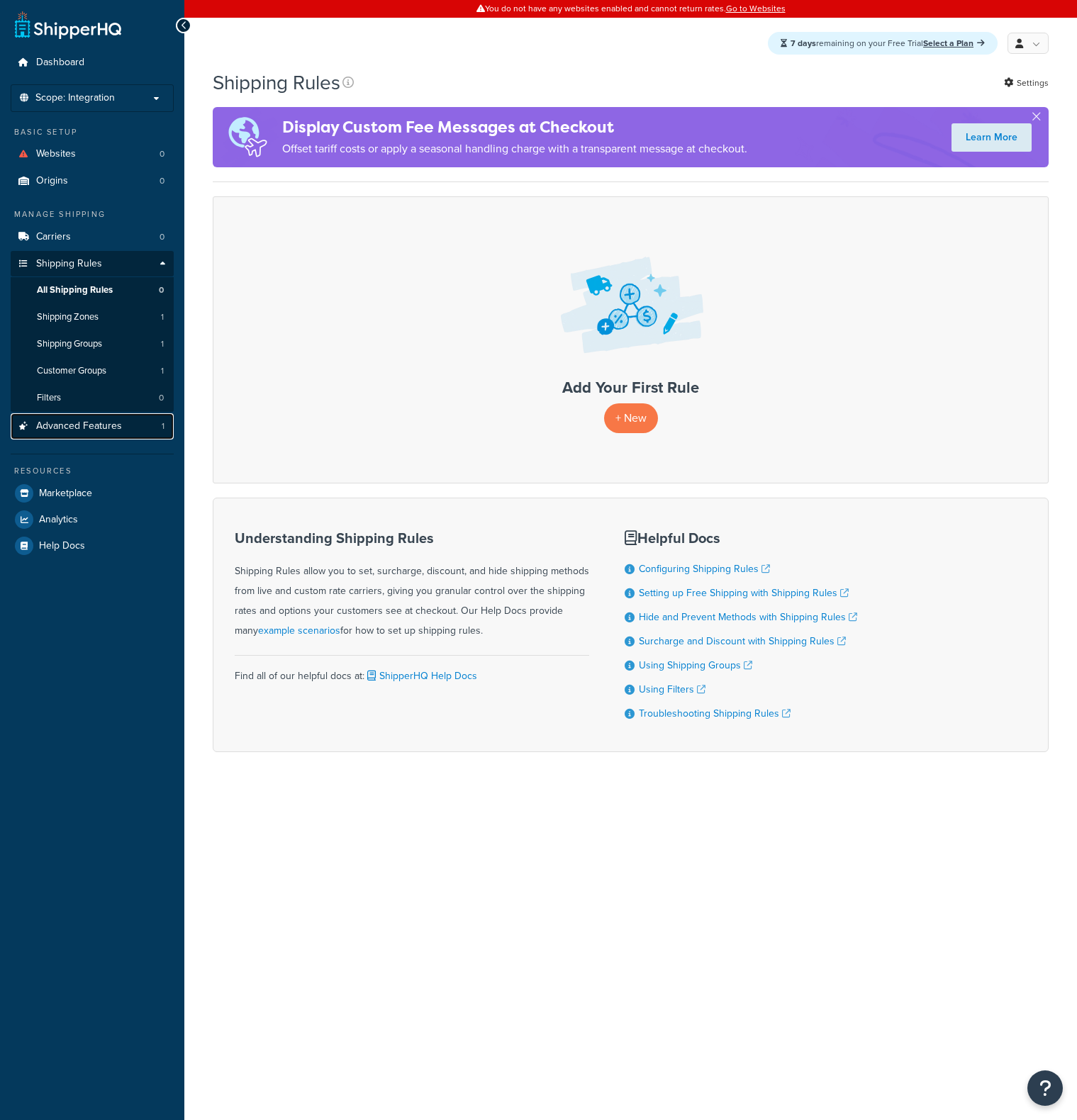
click at [89, 425] on span "Advanced Features" at bounding box center [79, 426] width 86 height 12
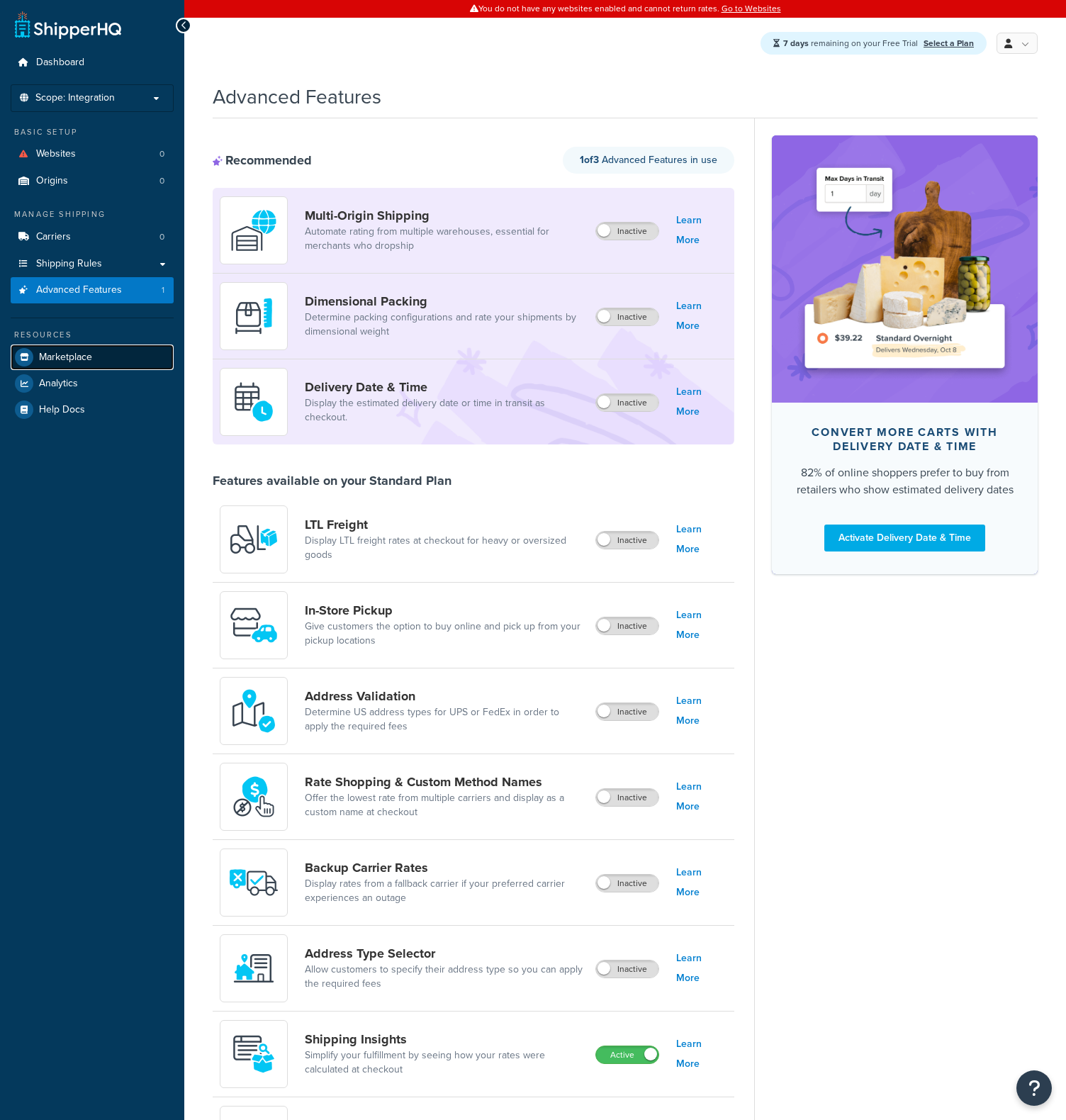
click at [93, 361] on link "Marketplace" at bounding box center [92, 357] width 163 height 26
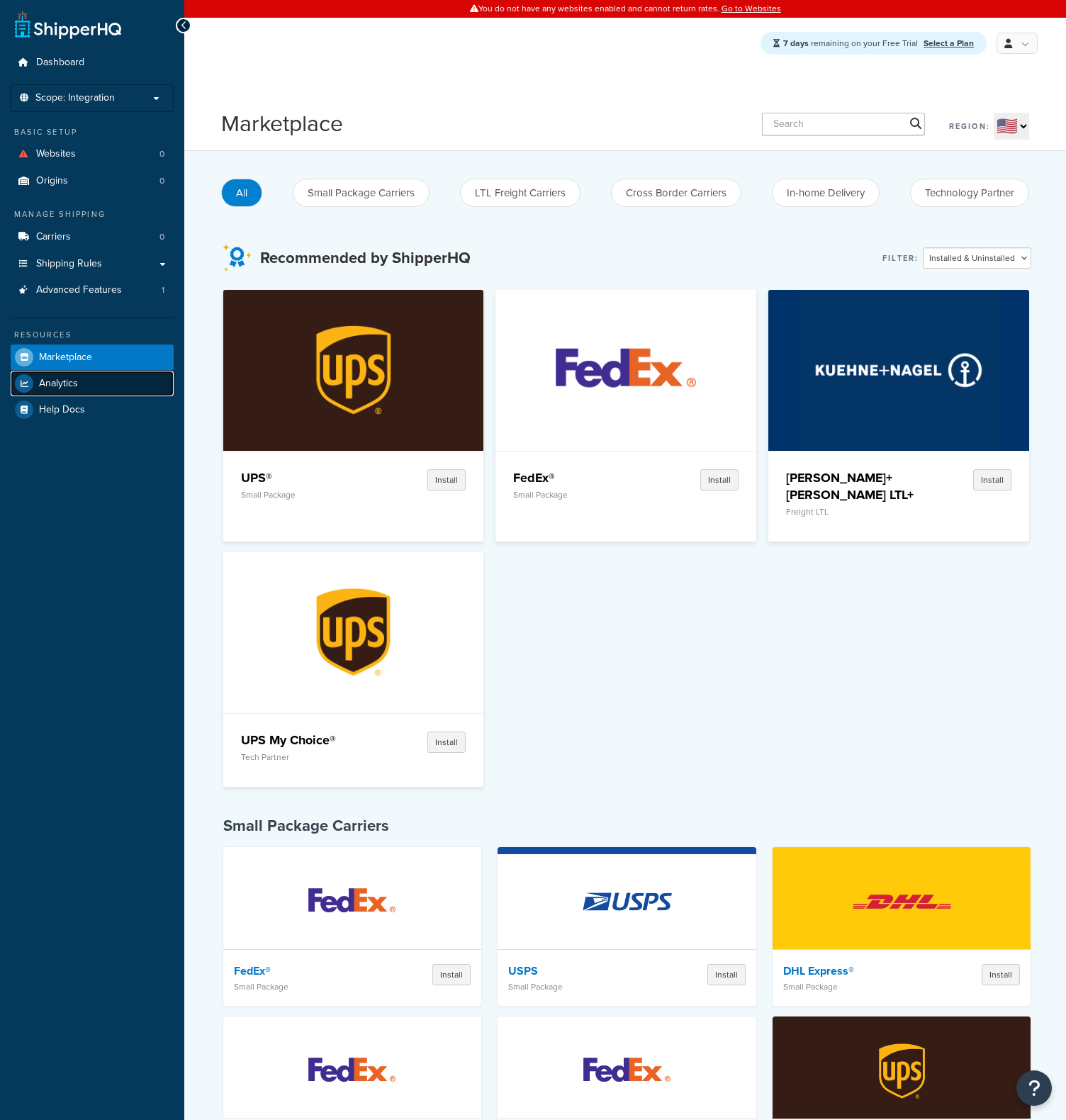
click at [70, 386] on span "Analytics" at bounding box center [58, 383] width 39 height 12
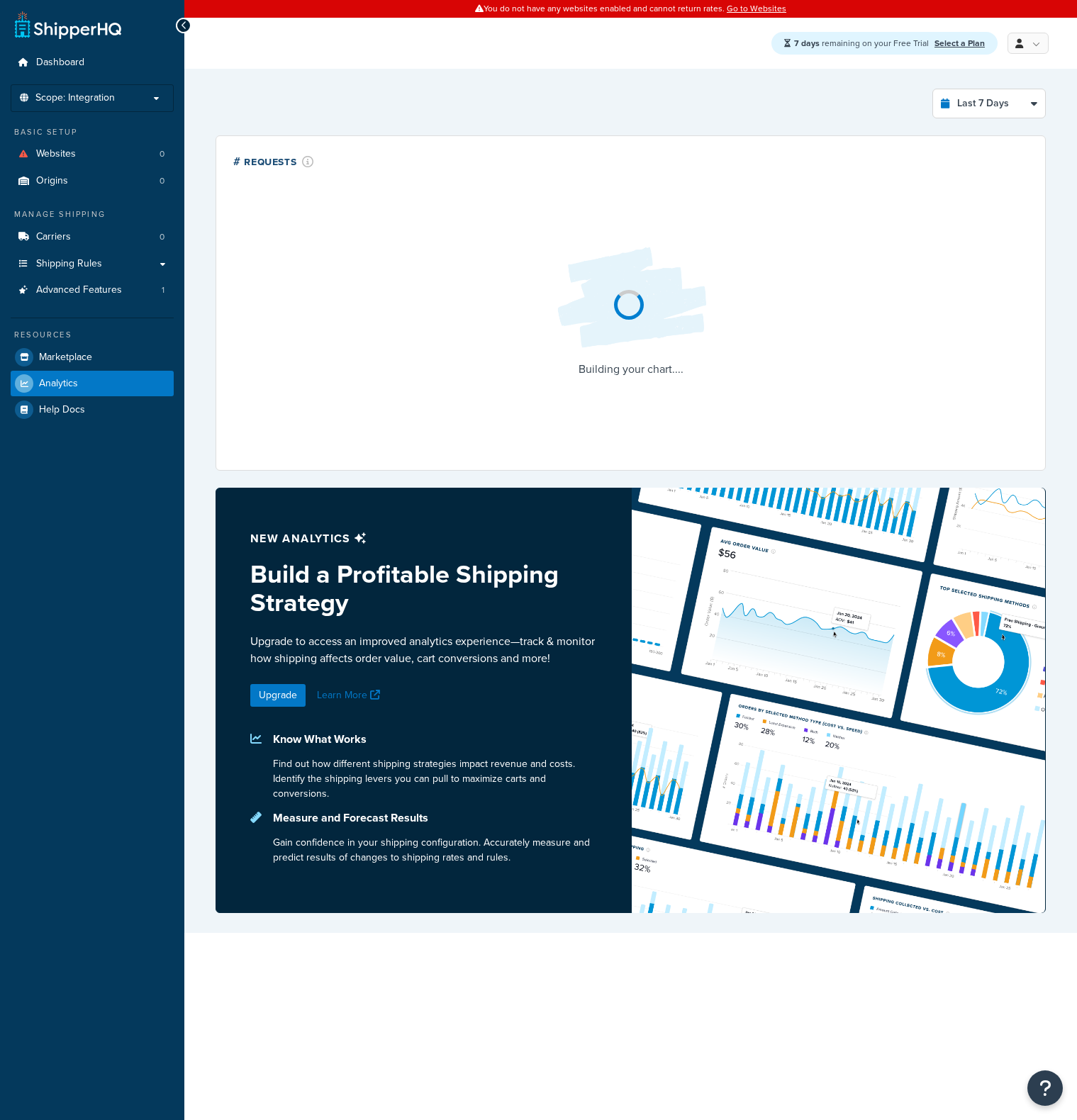
select select "last_7_days"
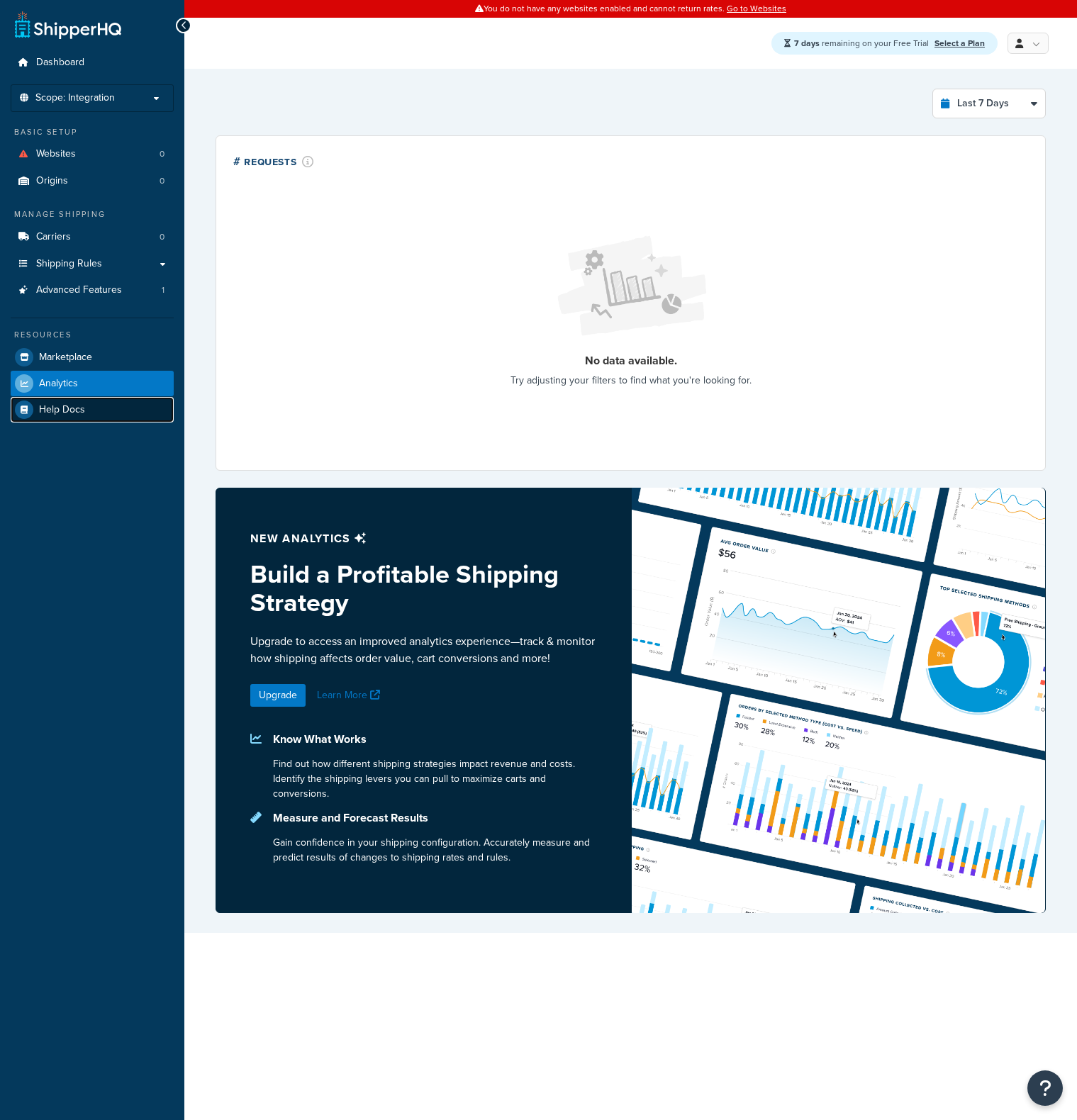
click at [97, 409] on link "Help Docs" at bounding box center [92, 410] width 163 height 26
click at [97, 151] on link "Websites 0" at bounding box center [92, 154] width 163 height 26
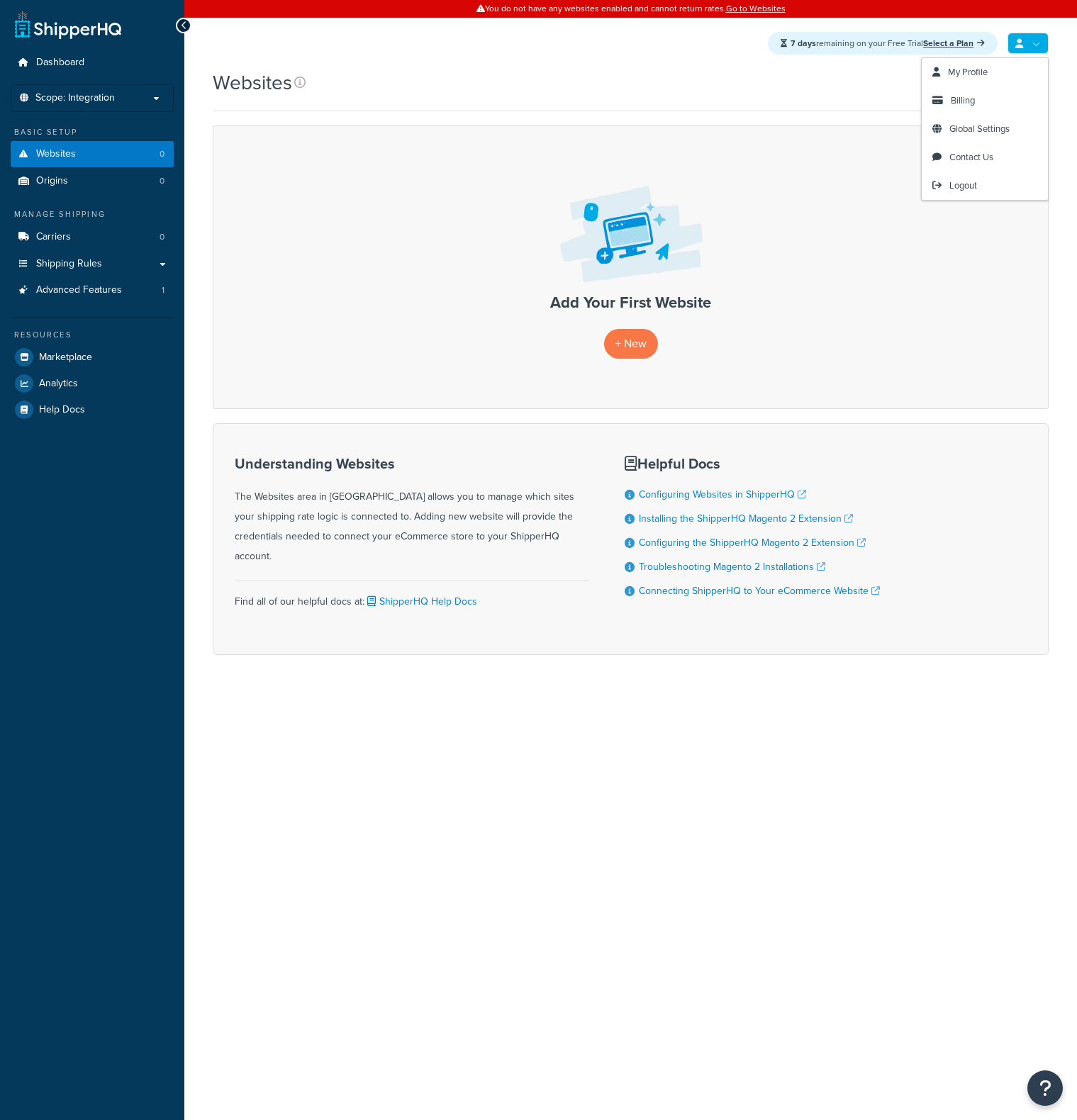
click at [1032, 43] on link at bounding box center [1028, 43] width 41 height 22
click at [1042, 89] on div "Websites" at bounding box center [631, 82] width 836 height 27
click at [1023, 42] on link at bounding box center [1028, 43] width 41 height 22
click at [1002, 69] on link "My Profile" at bounding box center [984, 72] width 126 height 28
click at [658, 71] on div "Websites" at bounding box center [631, 82] width 836 height 27
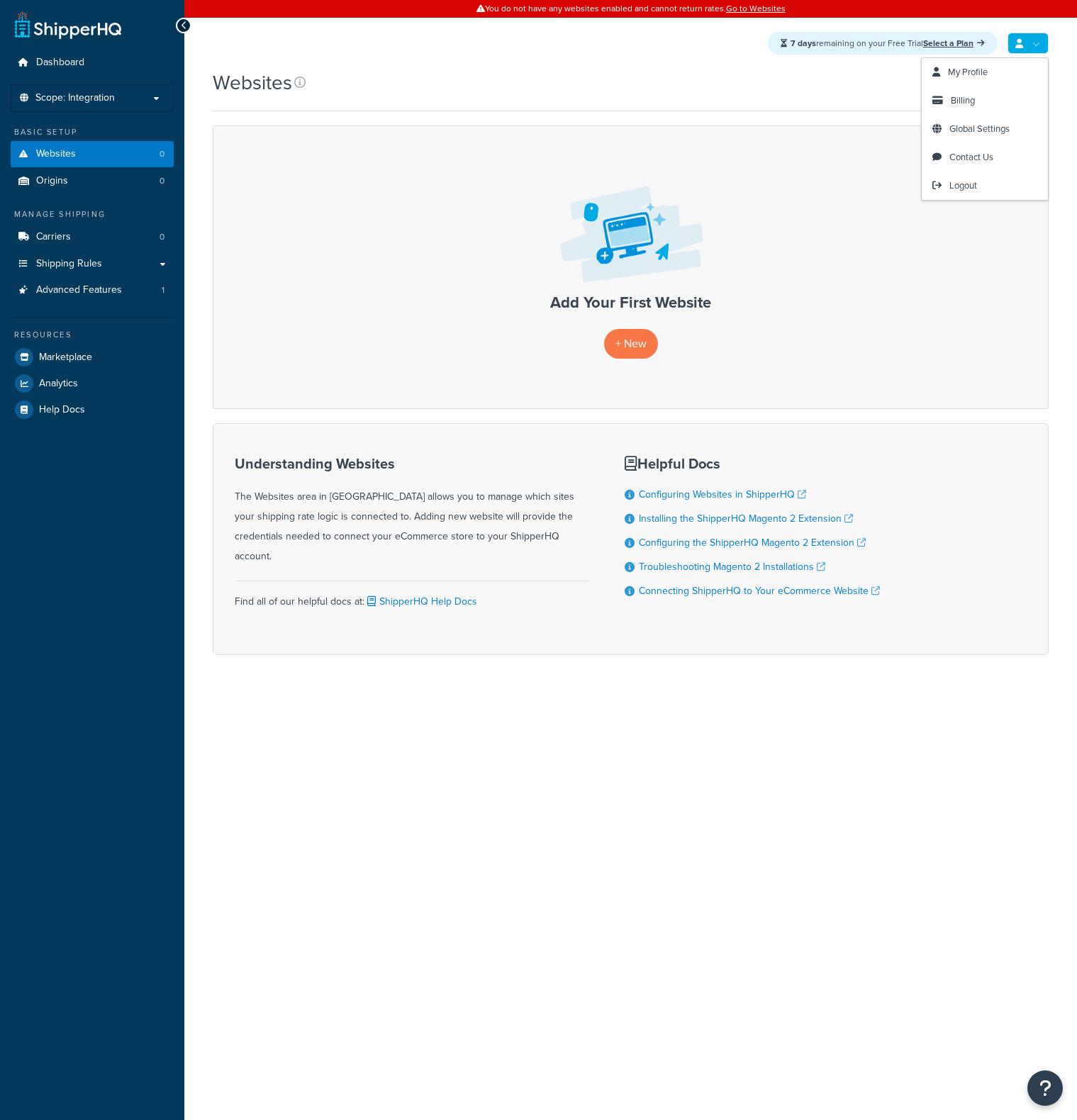
click at [1024, 44] on link at bounding box center [1028, 43] width 41 height 22
click at [957, 188] on span "Logout" at bounding box center [963, 185] width 27 height 13
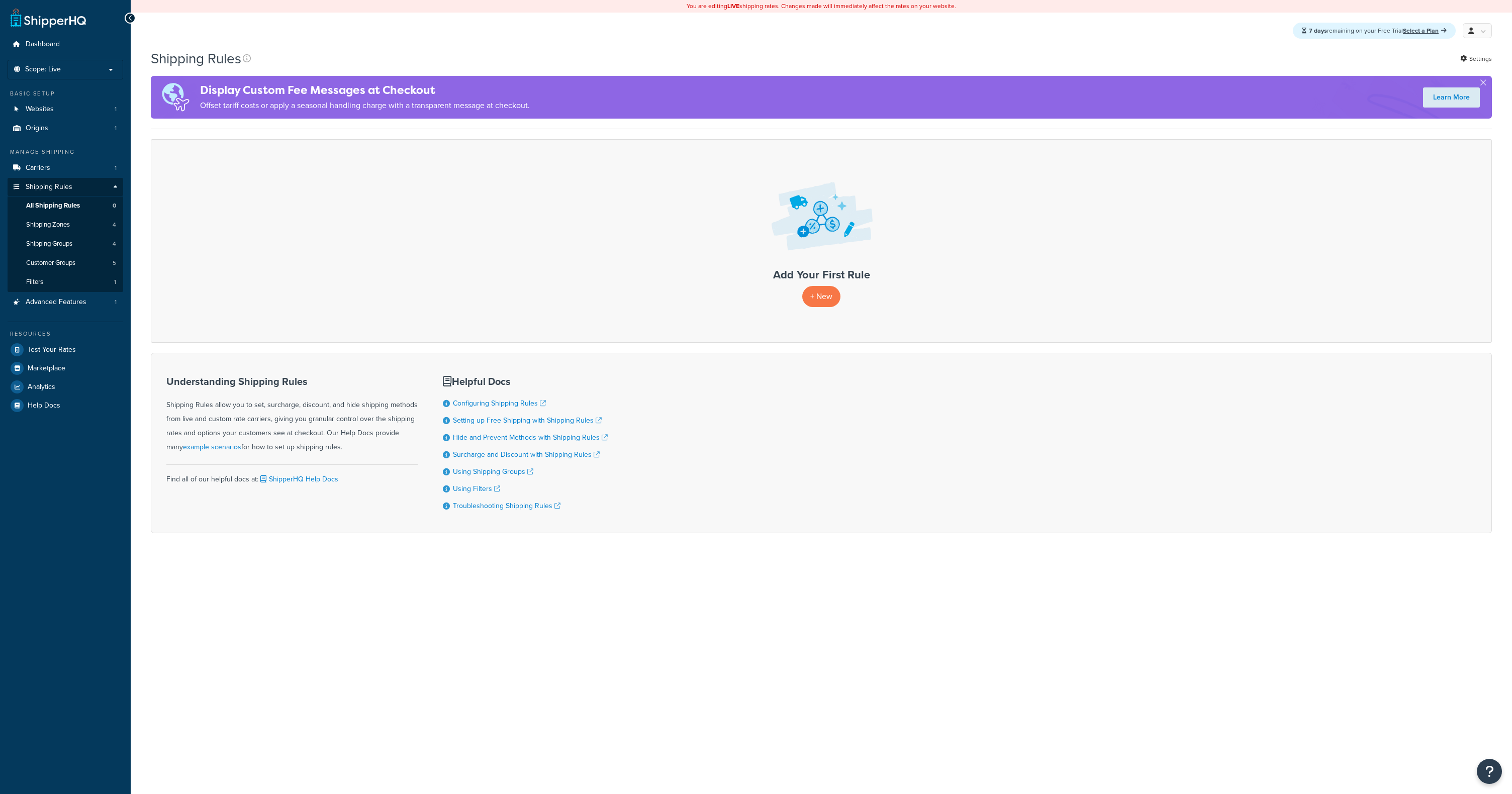
click at [997, 60] on div "Shipping Rules Settings" at bounding box center [821, 58] width 1341 height 19
